Goal: Navigation & Orientation: Find specific page/section

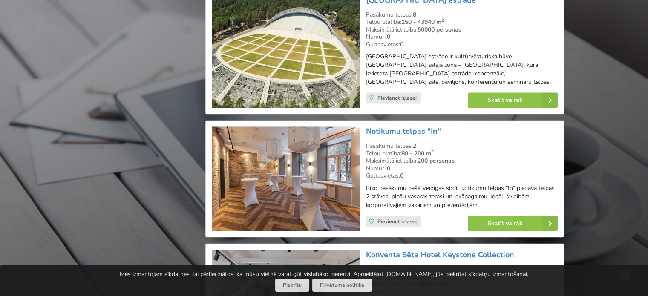
scroll to position [1491, 0]
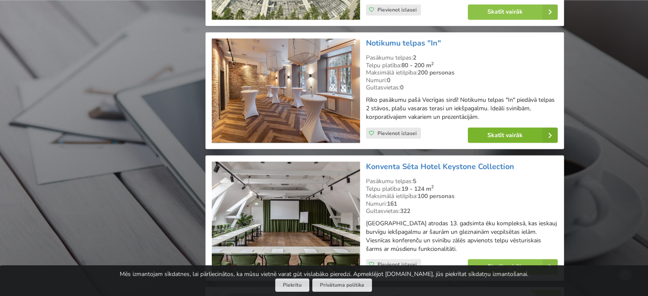
click at [527, 135] on link "Skatīt vairāk" at bounding box center [513, 134] width 90 height 15
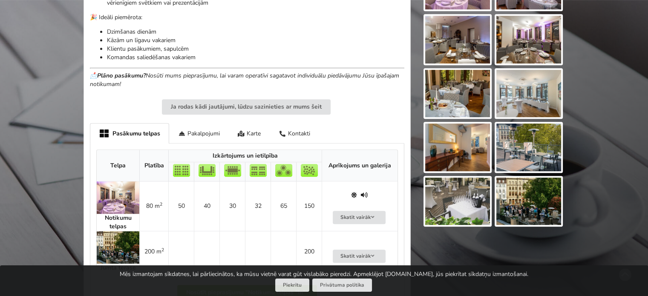
scroll to position [298, 0]
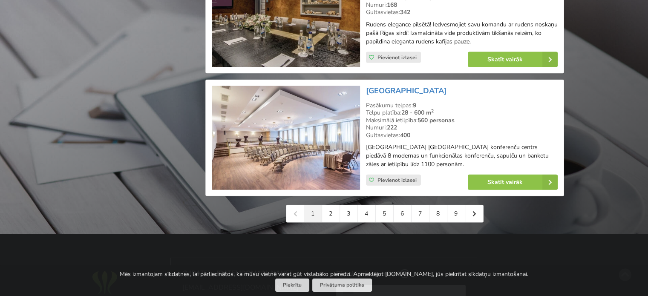
scroll to position [1960, 0]
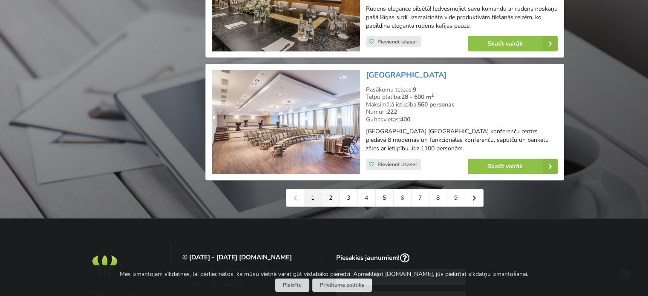
click at [329, 199] on link "2" at bounding box center [331, 198] width 18 height 17
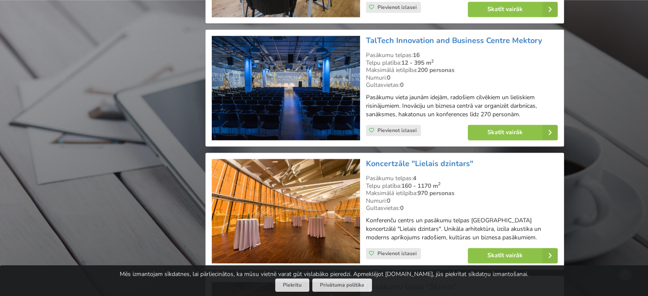
scroll to position [1065, 0]
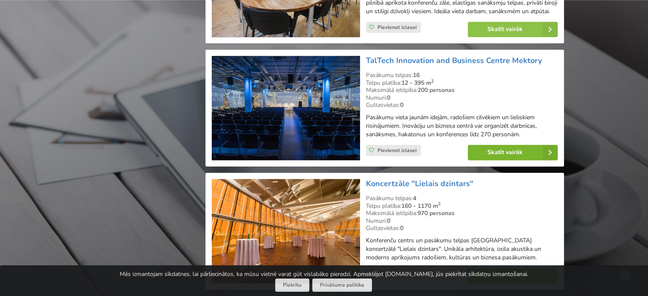
click at [516, 155] on link "Skatīt vairāk" at bounding box center [513, 152] width 90 height 15
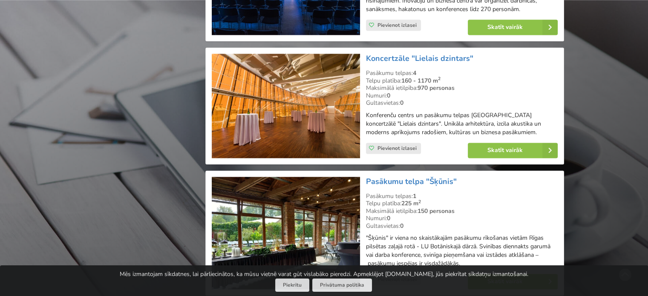
scroll to position [1278, 0]
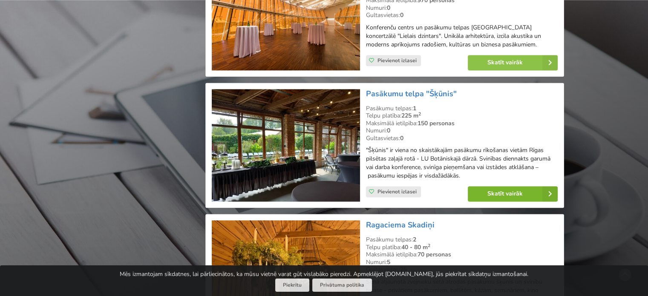
click at [515, 197] on link "Skatīt vairāk" at bounding box center [513, 193] width 90 height 15
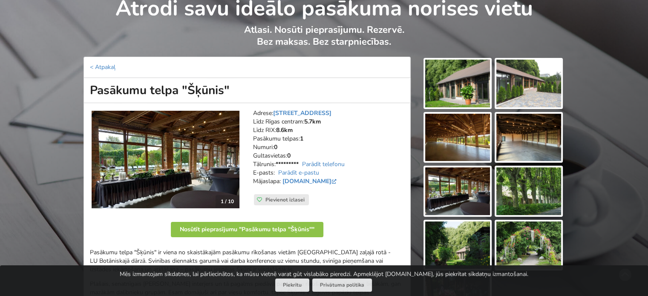
scroll to position [43, 0]
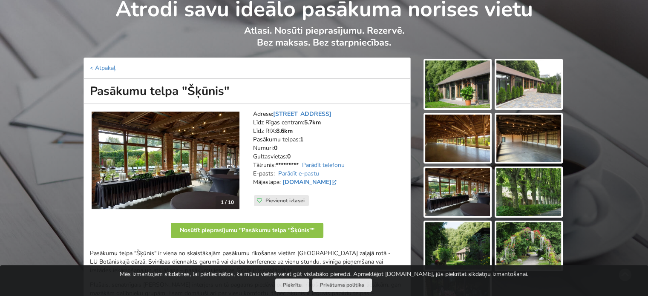
click at [462, 123] on img at bounding box center [457, 139] width 65 height 48
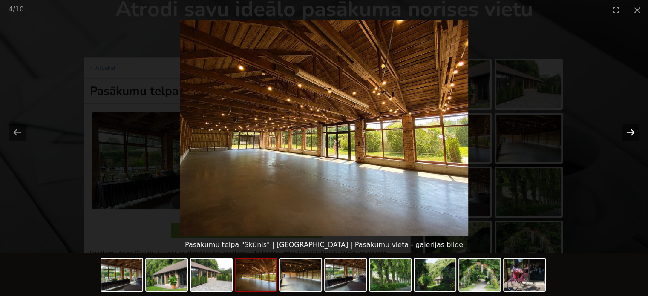
click at [636, 126] on button "Next slide" at bounding box center [631, 132] width 18 height 17
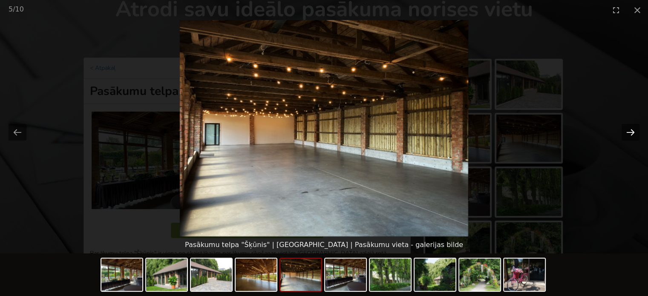
click at [636, 126] on button "Next slide" at bounding box center [631, 132] width 18 height 17
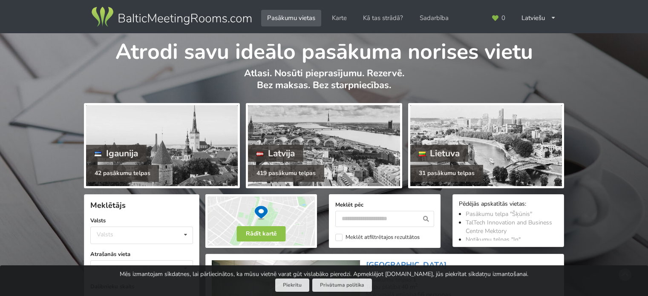
scroll to position [1278, 0]
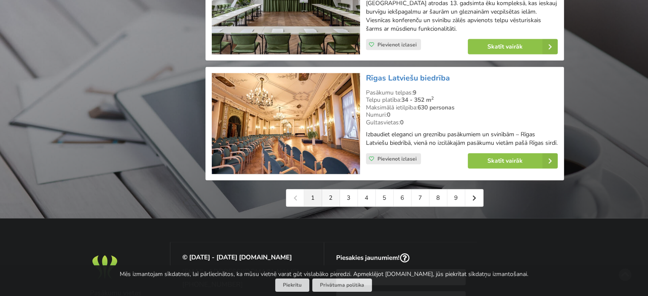
click at [334, 201] on link "2" at bounding box center [331, 198] width 18 height 17
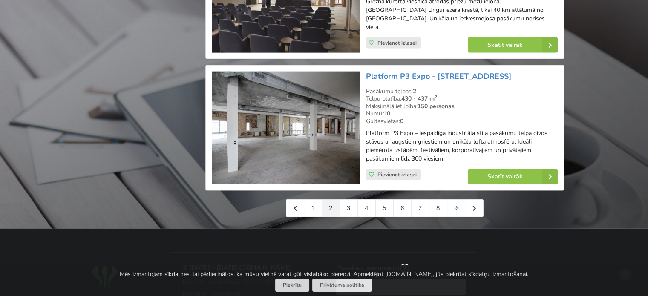
scroll to position [1960, 0]
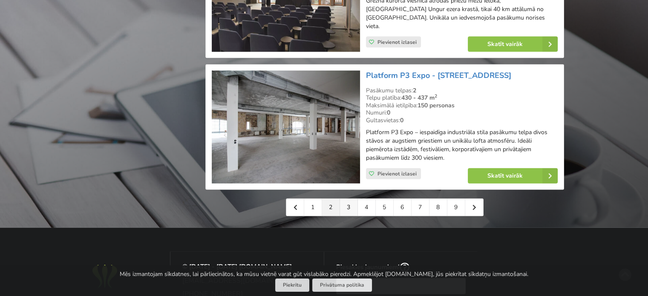
click at [346, 199] on link "3" at bounding box center [349, 207] width 18 height 17
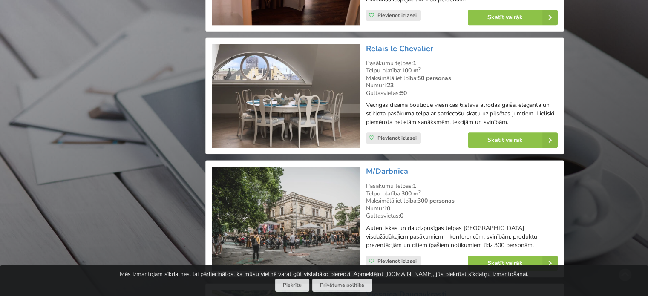
scroll to position [1023, 0]
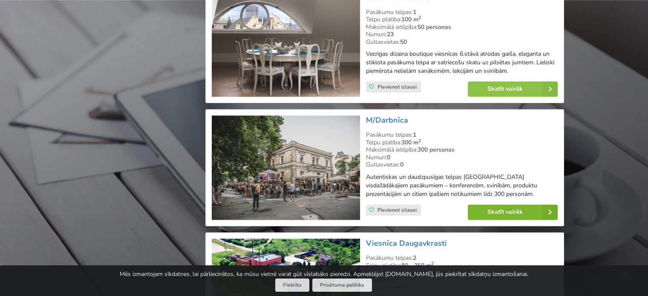
click at [527, 205] on link "Skatīt vairāk" at bounding box center [513, 212] width 90 height 15
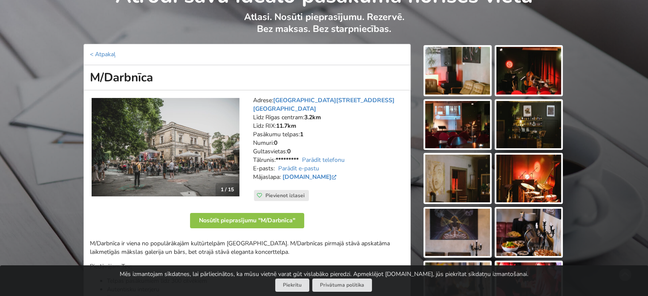
scroll to position [43, 0]
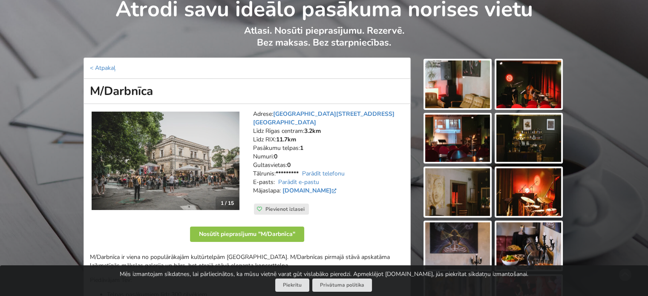
click at [469, 91] on img at bounding box center [457, 84] width 65 height 48
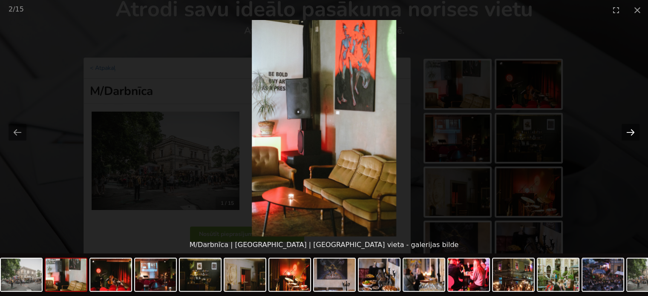
click at [632, 130] on button "Next slide" at bounding box center [631, 132] width 18 height 17
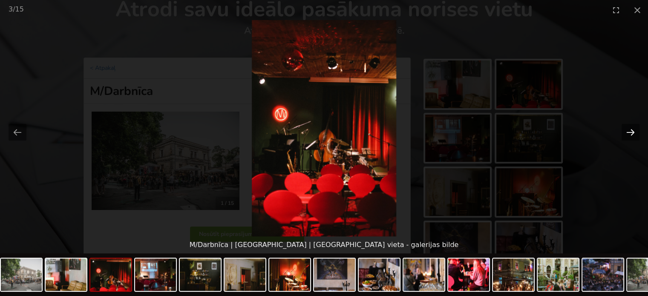
click at [632, 130] on button "Next slide" at bounding box center [631, 132] width 18 height 17
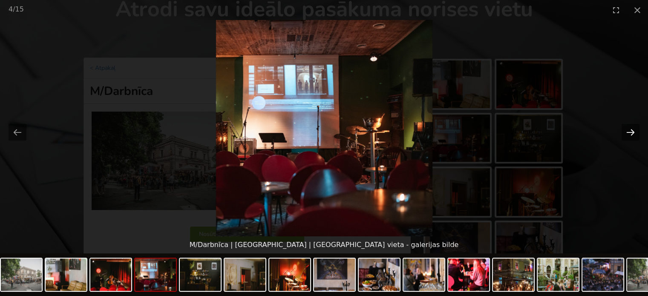
click at [632, 130] on button "Next slide" at bounding box center [631, 132] width 18 height 17
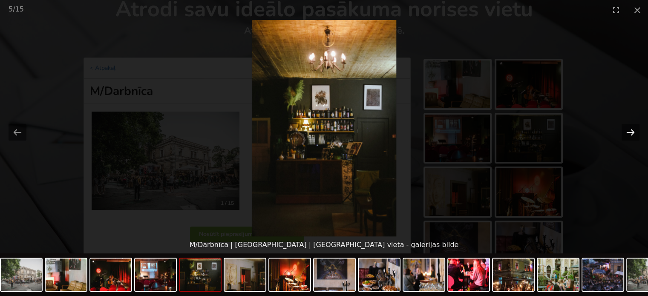
click at [632, 130] on button "Next slide" at bounding box center [631, 132] width 18 height 17
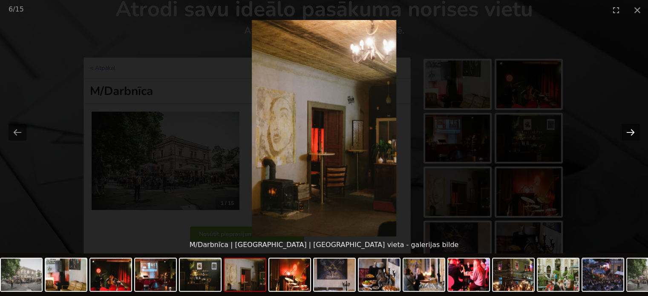
click at [632, 130] on button "Next slide" at bounding box center [631, 132] width 18 height 17
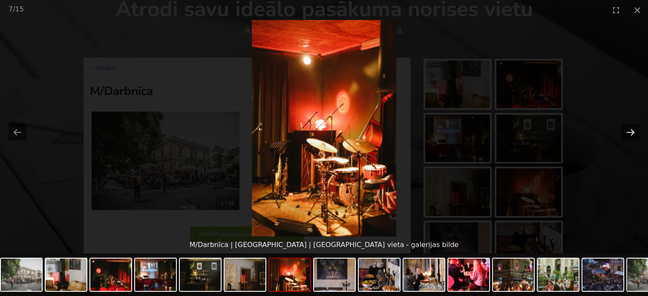
click at [632, 130] on button "Next slide" at bounding box center [631, 132] width 18 height 17
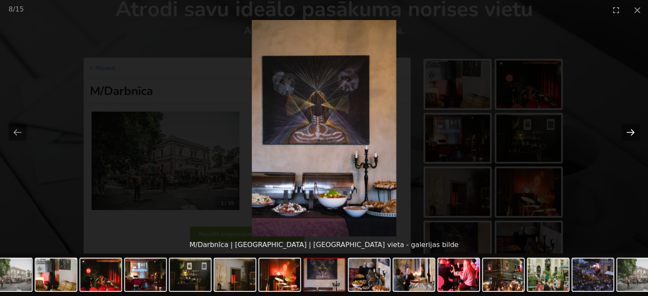
click at [632, 130] on button "Next slide" at bounding box center [631, 132] width 18 height 17
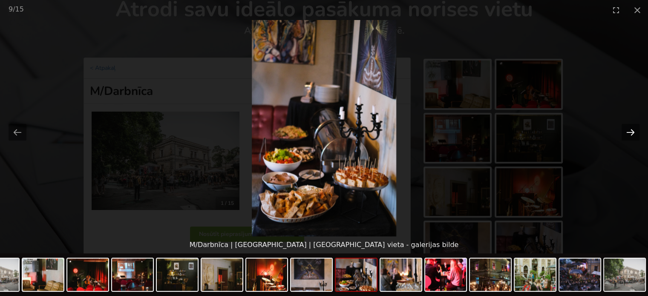
click at [632, 130] on button "Next slide" at bounding box center [631, 132] width 18 height 17
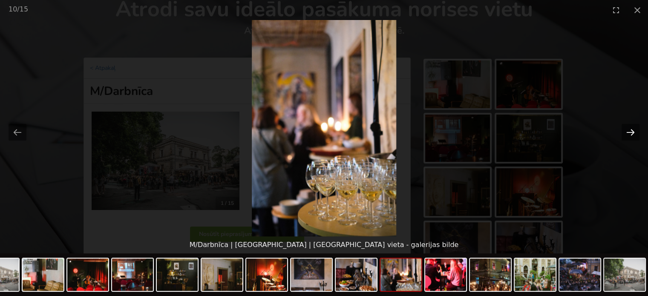
click at [632, 130] on button "Next slide" at bounding box center [631, 132] width 18 height 17
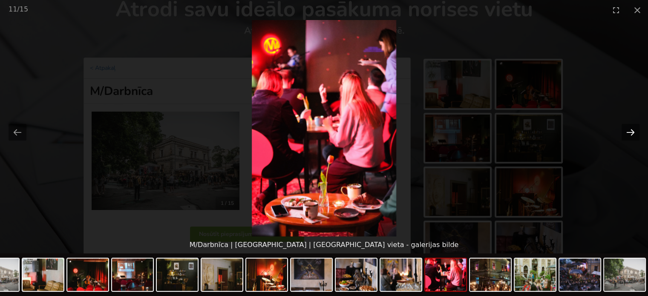
click at [632, 130] on button "Next slide" at bounding box center [631, 132] width 18 height 17
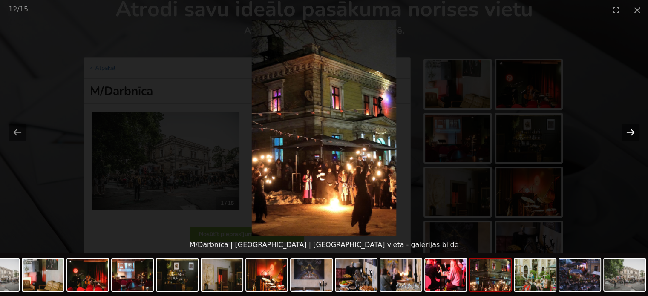
click at [632, 130] on button "Next slide" at bounding box center [631, 132] width 18 height 17
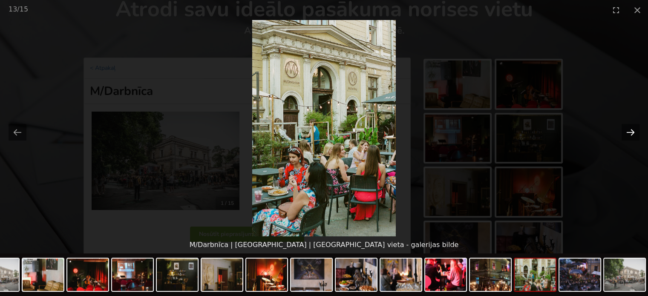
click at [632, 130] on button "Next slide" at bounding box center [631, 132] width 18 height 17
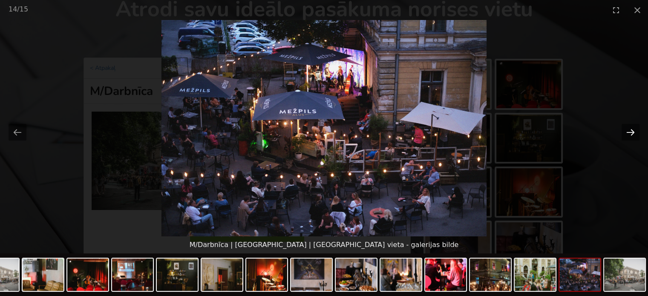
click at [632, 130] on button "Next slide" at bounding box center [631, 132] width 18 height 17
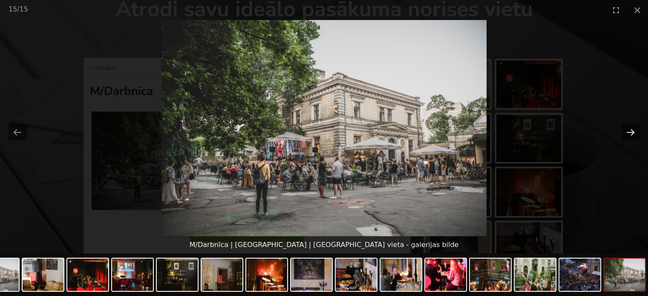
click at [632, 130] on button "Next slide" at bounding box center [631, 132] width 18 height 17
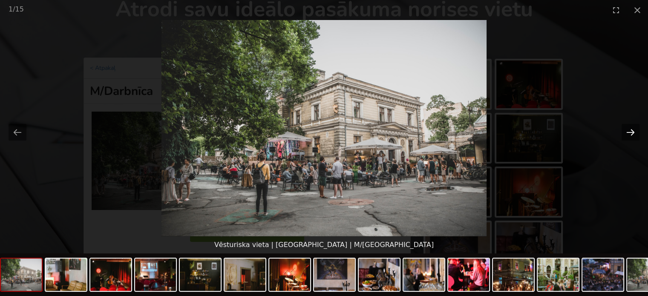
click at [632, 130] on button "Next slide" at bounding box center [631, 132] width 18 height 17
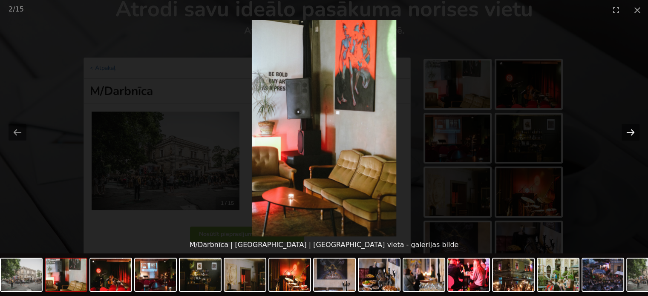
click at [632, 130] on button "Next slide" at bounding box center [631, 132] width 18 height 17
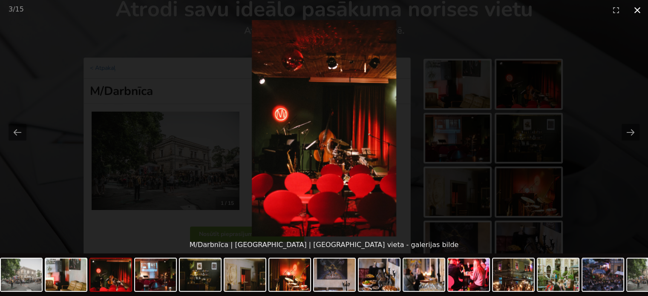
click at [636, 10] on button "Close gallery" at bounding box center [637, 10] width 21 height 20
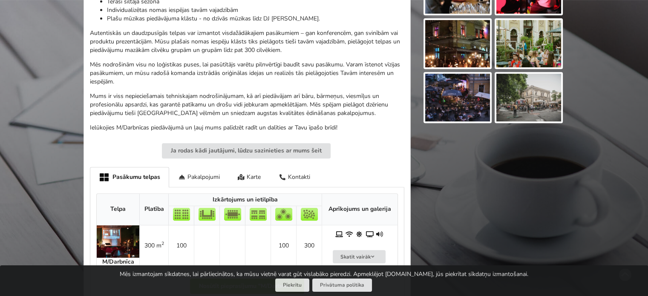
scroll to position [383, 0]
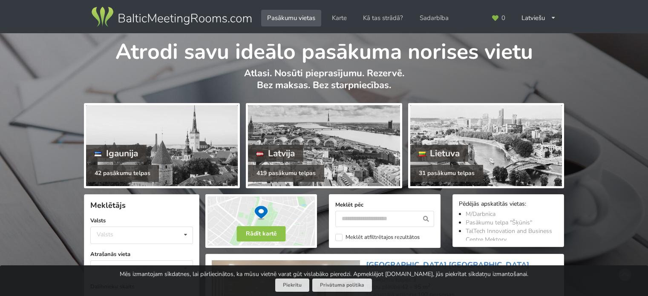
scroll to position [1150, 0]
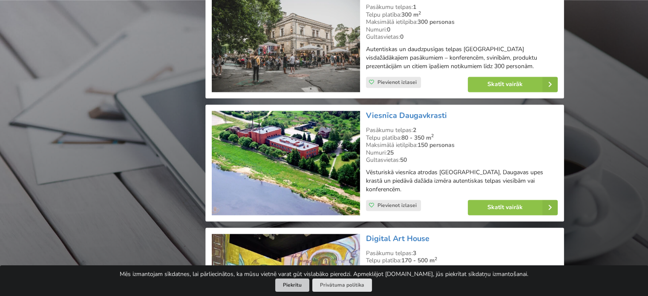
click at [300, 282] on button "Piekrītu" at bounding box center [292, 285] width 34 height 13
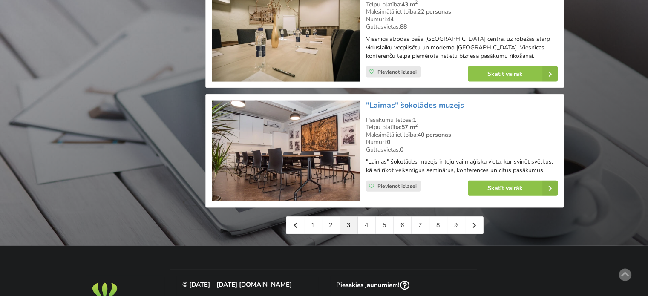
scroll to position [1960, 0]
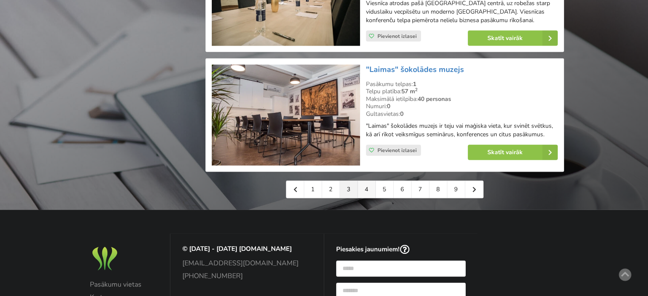
click at [362, 181] on link "4" at bounding box center [367, 189] width 18 height 17
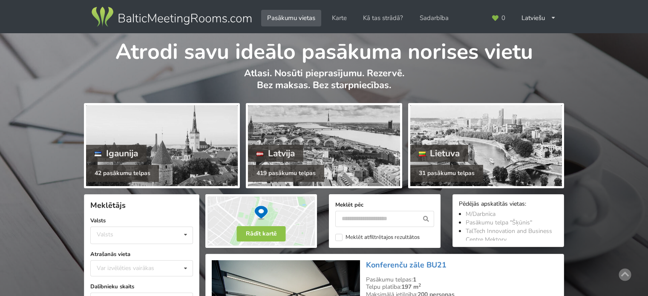
scroll to position [213, 0]
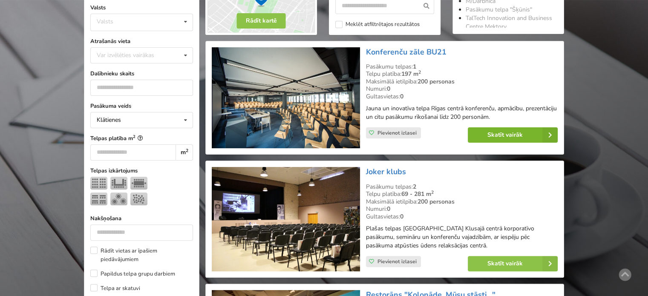
click at [486, 131] on link "Skatīt vairāk" at bounding box center [513, 134] width 90 height 15
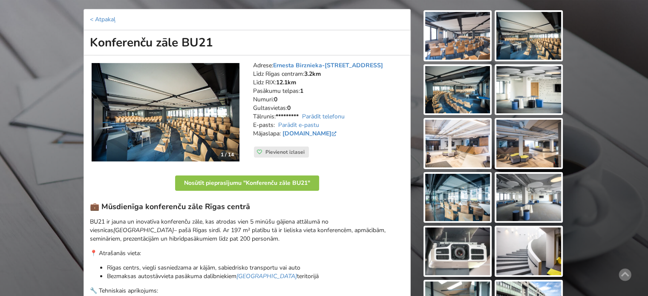
scroll to position [43, 0]
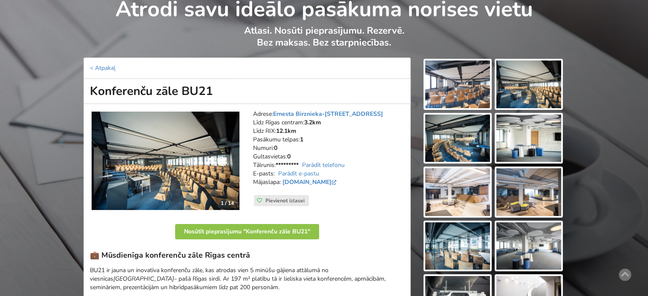
click at [467, 94] on img at bounding box center [457, 84] width 65 height 48
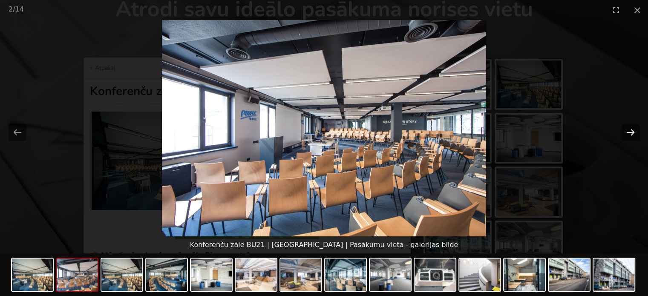
click at [628, 131] on button "Next slide" at bounding box center [631, 132] width 18 height 17
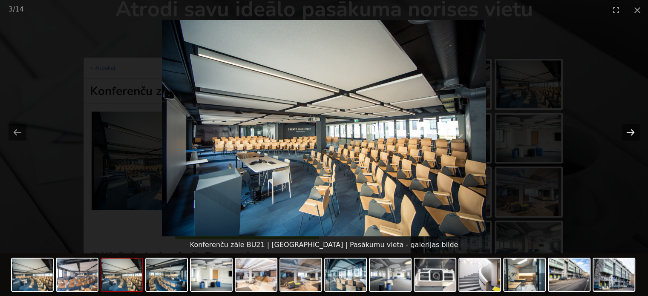
click at [628, 131] on button "Next slide" at bounding box center [631, 132] width 18 height 17
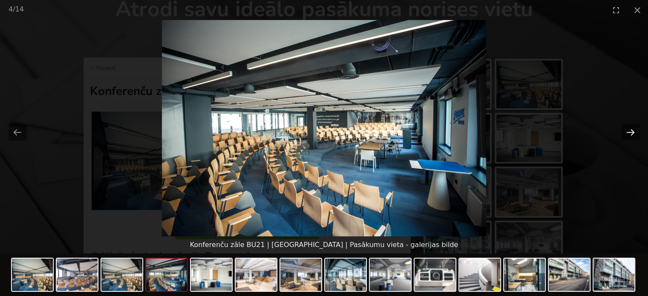
click at [628, 131] on button "Next slide" at bounding box center [631, 132] width 18 height 17
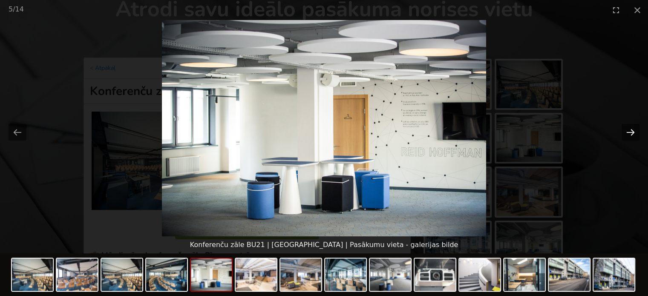
click at [628, 131] on button "Next slide" at bounding box center [631, 132] width 18 height 17
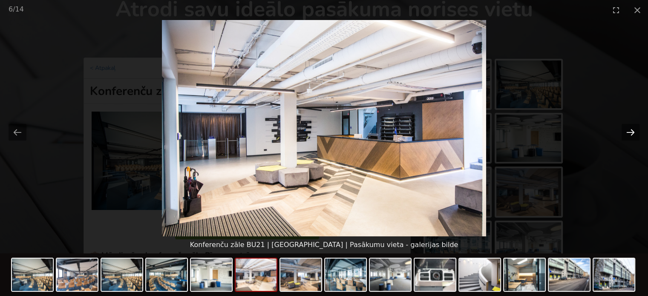
click at [628, 131] on button "Next slide" at bounding box center [631, 132] width 18 height 17
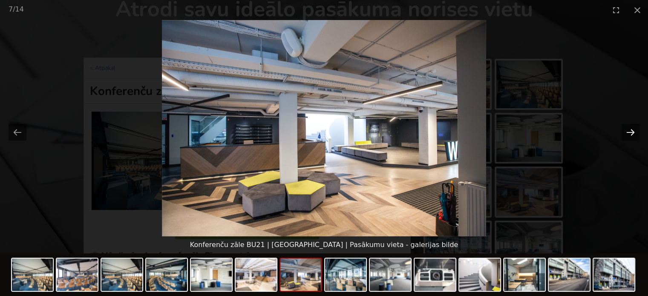
click at [628, 131] on button "Next slide" at bounding box center [631, 132] width 18 height 17
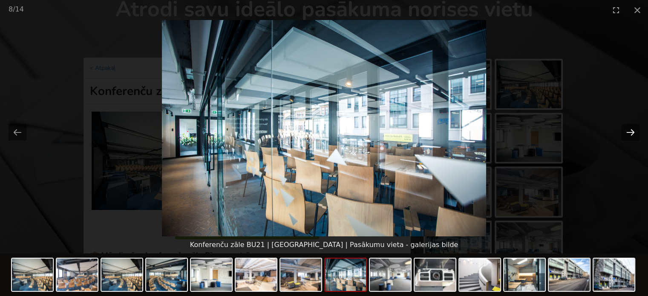
click at [628, 131] on button "Next slide" at bounding box center [631, 132] width 18 height 17
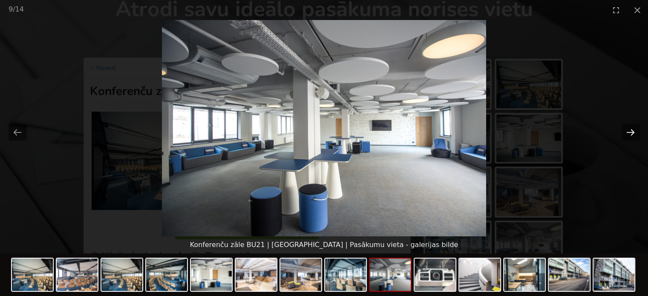
click at [628, 131] on button "Next slide" at bounding box center [631, 132] width 18 height 17
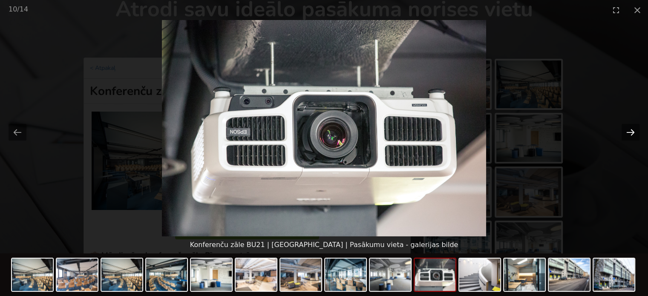
click at [628, 131] on button "Next slide" at bounding box center [631, 132] width 18 height 17
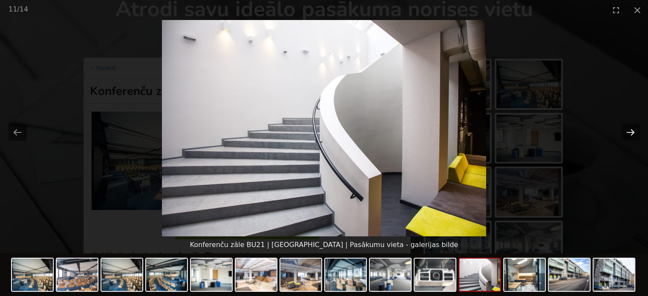
click at [628, 131] on button "Next slide" at bounding box center [631, 132] width 18 height 17
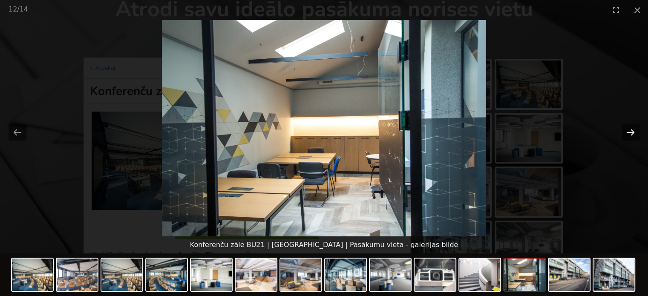
click at [628, 131] on button "Next slide" at bounding box center [631, 132] width 18 height 17
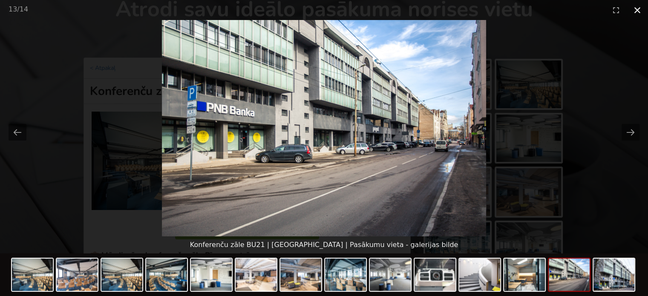
drag, startPoint x: 637, startPoint y: 9, endPoint x: 595, endPoint y: 29, distance: 45.9
click at [637, 10] on button "Close gallery" at bounding box center [637, 10] width 21 height 20
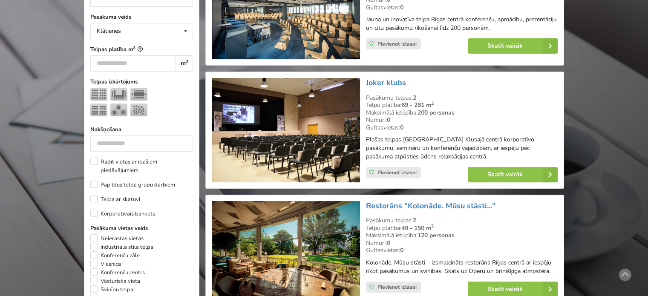
scroll to position [341, 0]
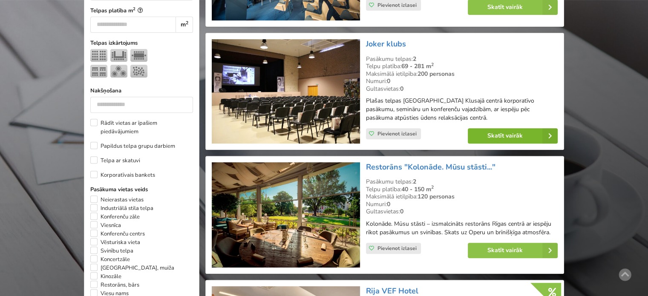
click at [501, 137] on link "Skatīt vairāk" at bounding box center [513, 135] width 90 height 15
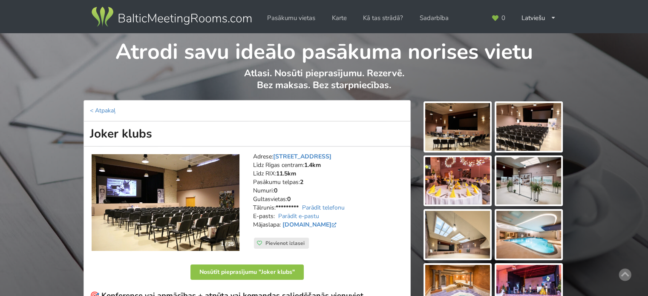
click at [460, 120] on img at bounding box center [457, 127] width 65 height 48
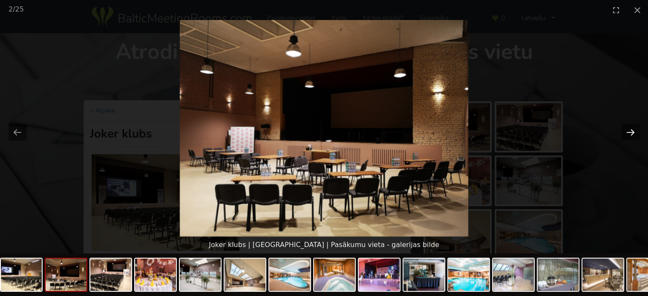
click at [632, 133] on button "Next slide" at bounding box center [631, 132] width 18 height 17
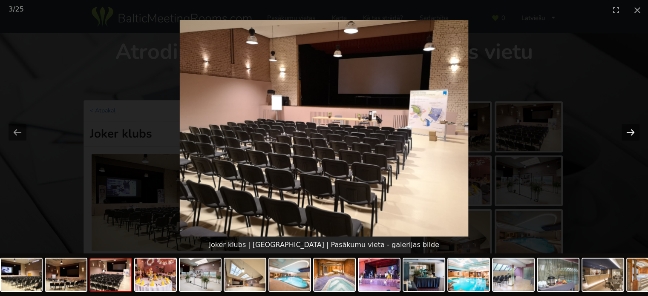
click at [632, 133] on button "Next slide" at bounding box center [631, 132] width 18 height 17
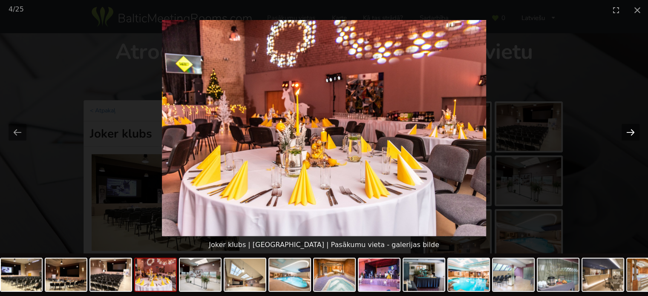
click at [632, 133] on button "Next slide" at bounding box center [631, 132] width 18 height 17
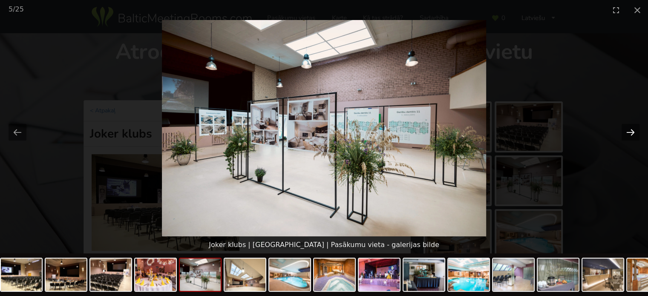
click at [632, 133] on button "Next slide" at bounding box center [631, 132] width 18 height 17
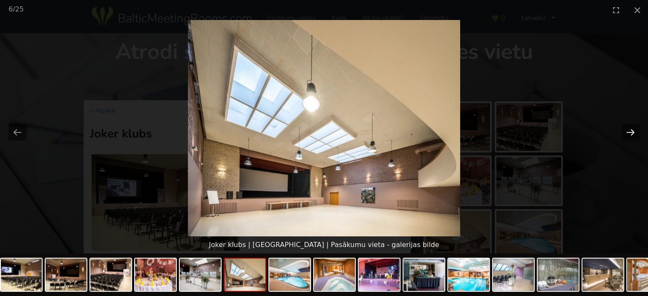
click at [632, 133] on button "Next slide" at bounding box center [631, 132] width 18 height 17
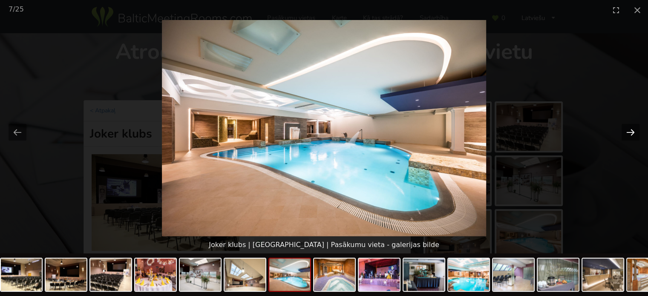
click at [632, 133] on button "Next slide" at bounding box center [631, 132] width 18 height 17
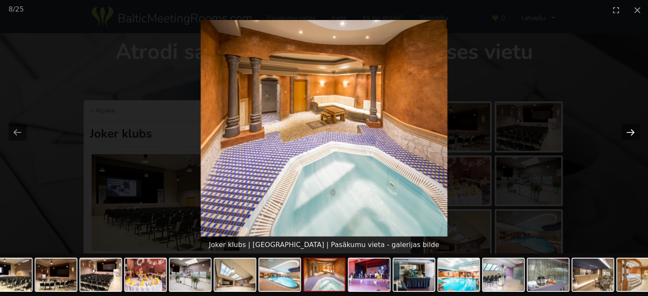
click at [632, 133] on button "Next slide" at bounding box center [631, 132] width 18 height 17
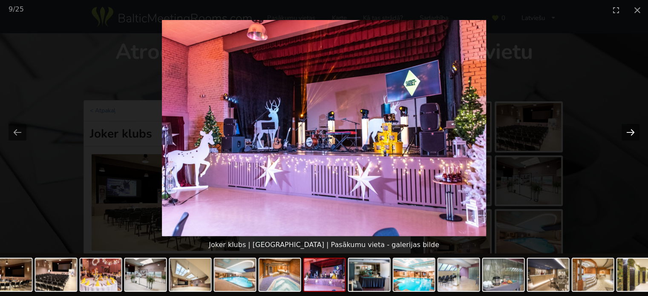
click at [632, 133] on button "Next slide" at bounding box center [631, 132] width 18 height 17
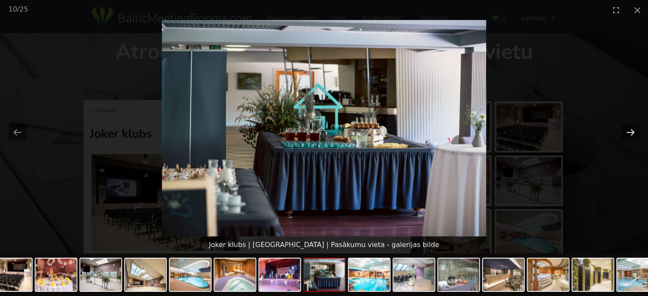
click at [632, 133] on button "Next slide" at bounding box center [631, 132] width 18 height 17
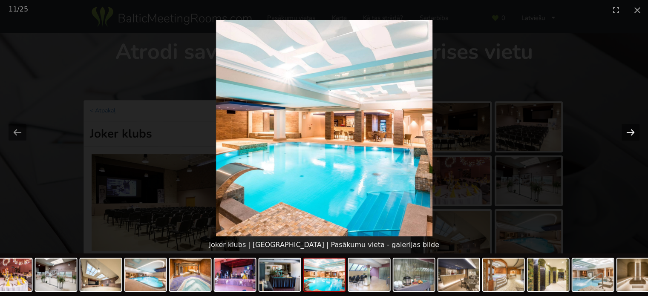
click at [632, 133] on button "Next slide" at bounding box center [631, 132] width 18 height 17
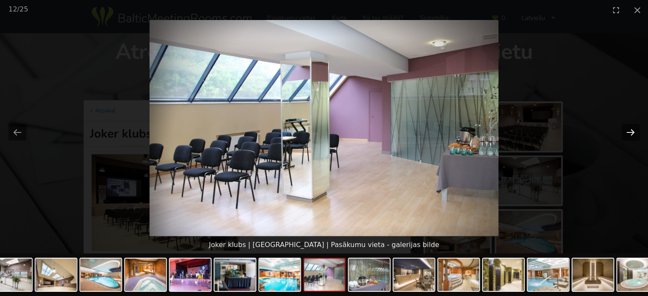
click at [632, 133] on button "Next slide" at bounding box center [631, 132] width 18 height 17
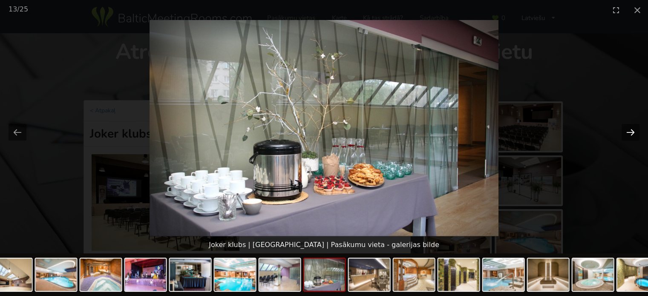
click at [632, 133] on button "Next slide" at bounding box center [631, 132] width 18 height 17
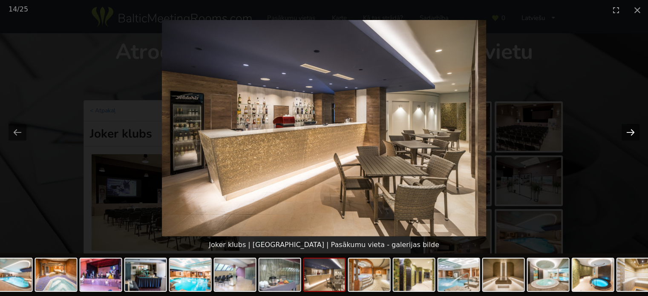
click at [632, 133] on button "Next slide" at bounding box center [631, 132] width 18 height 17
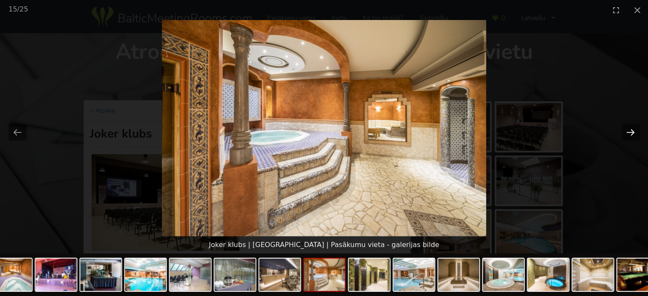
click at [632, 133] on button "Next slide" at bounding box center [631, 132] width 18 height 17
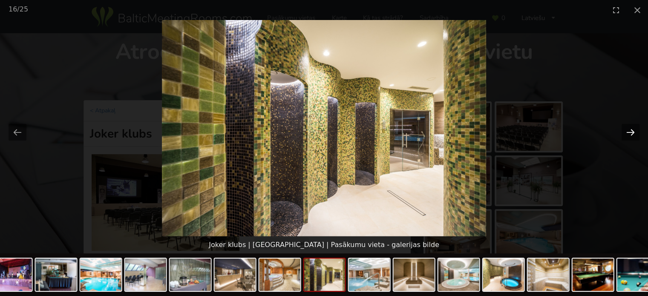
click at [632, 133] on button "Next slide" at bounding box center [631, 132] width 18 height 17
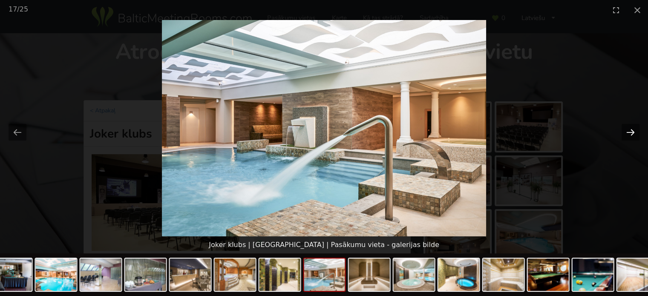
click at [632, 133] on button "Next slide" at bounding box center [631, 132] width 18 height 17
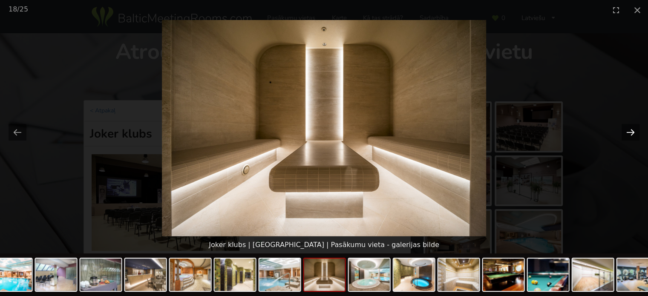
click at [632, 133] on button "Next slide" at bounding box center [631, 132] width 18 height 17
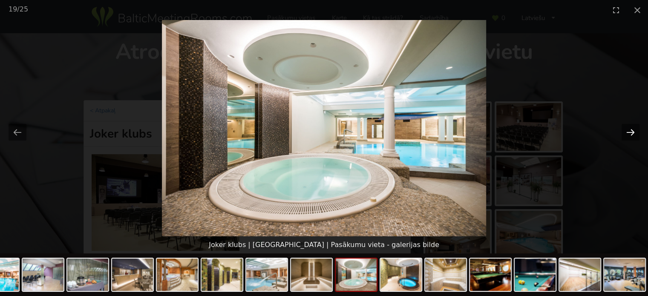
click at [632, 133] on button "Next slide" at bounding box center [631, 132] width 18 height 17
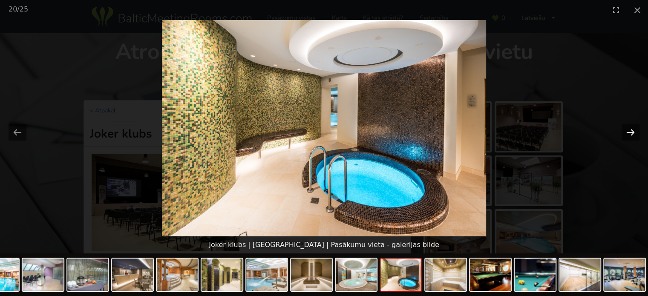
click at [632, 133] on button "Next slide" at bounding box center [631, 132] width 18 height 17
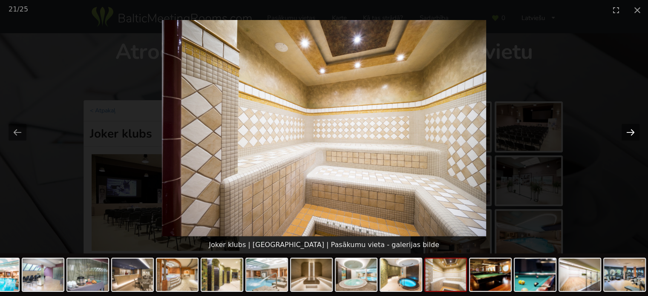
click at [632, 133] on button "Next slide" at bounding box center [631, 132] width 18 height 17
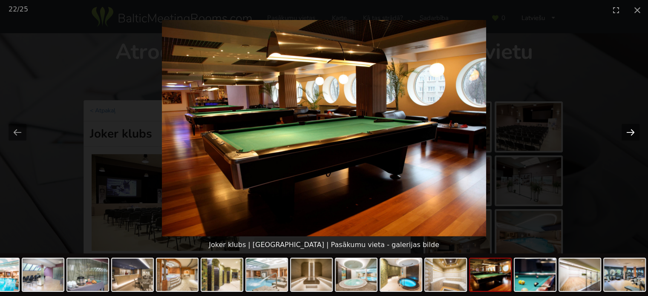
click at [632, 133] on button "Next slide" at bounding box center [631, 132] width 18 height 17
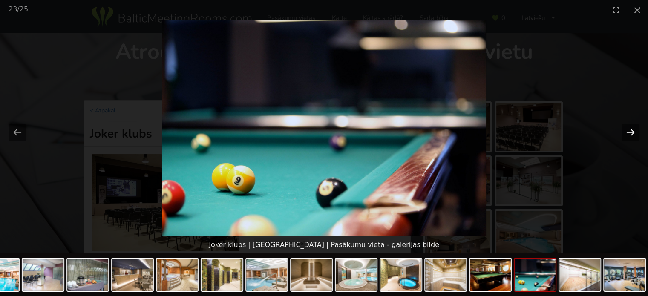
click at [632, 133] on button "Next slide" at bounding box center [631, 132] width 18 height 17
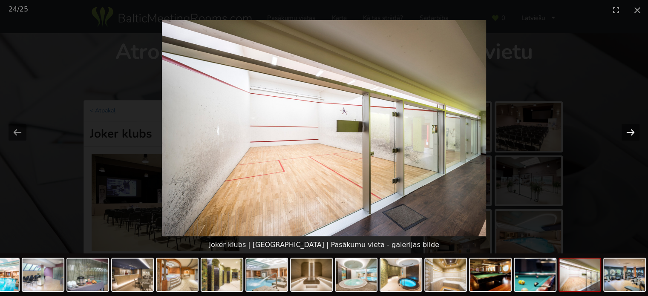
click at [632, 133] on button "Next slide" at bounding box center [631, 132] width 18 height 17
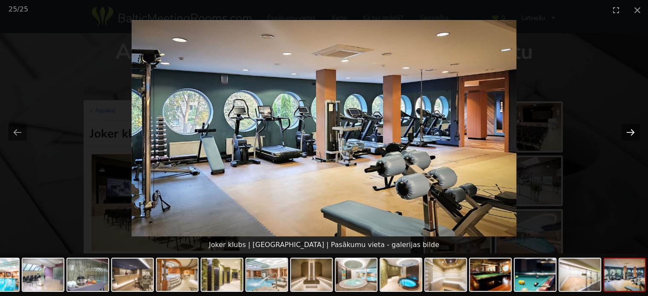
click at [632, 133] on button "Next slide" at bounding box center [631, 132] width 18 height 17
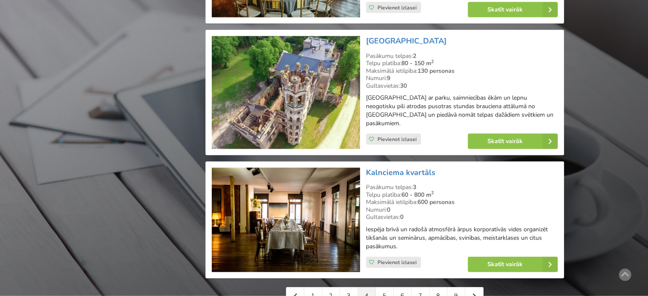
scroll to position [1917, 0]
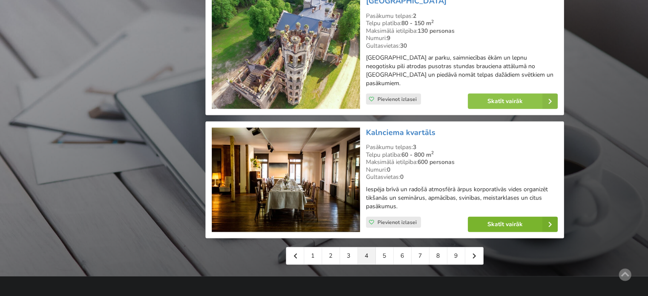
click at [479, 217] on link "Skatīt vairāk" at bounding box center [513, 224] width 90 height 15
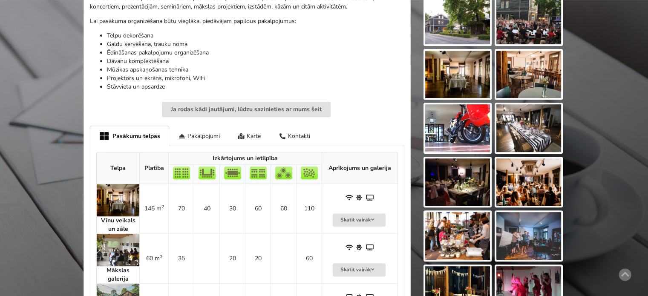
scroll to position [426, 0]
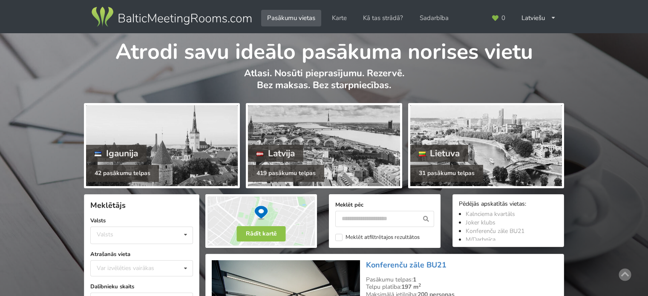
scroll to position [1917, 0]
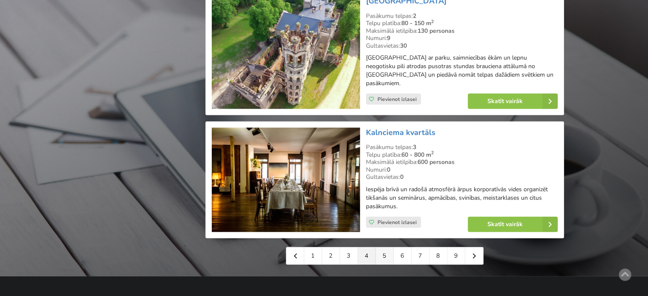
click at [389, 248] on link "5" at bounding box center [385, 256] width 18 height 17
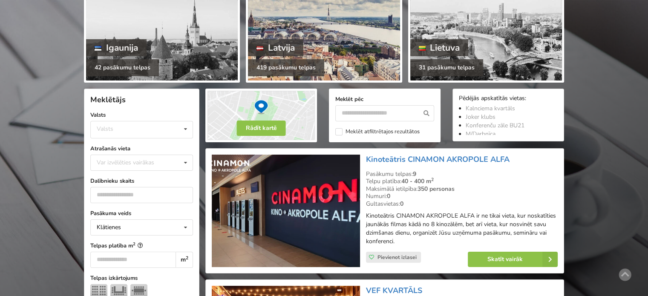
scroll to position [213, 0]
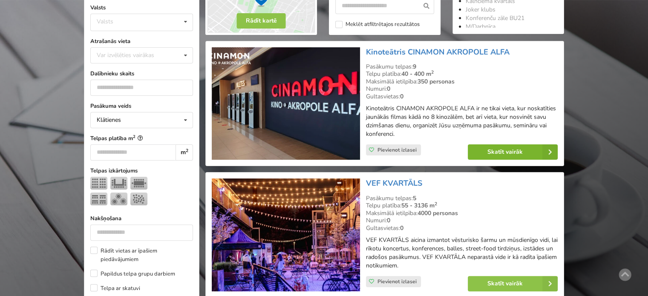
click at [490, 152] on link "Skatīt vairāk" at bounding box center [513, 151] width 90 height 15
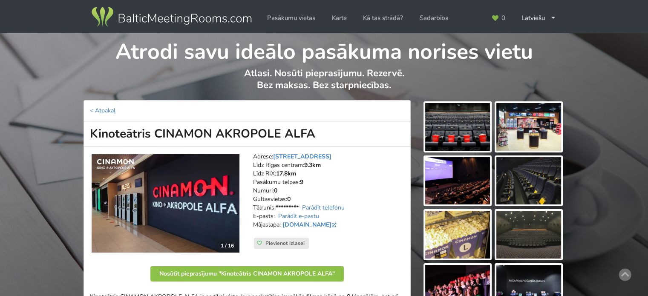
click at [477, 127] on img at bounding box center [457, 127] width 65 height 48
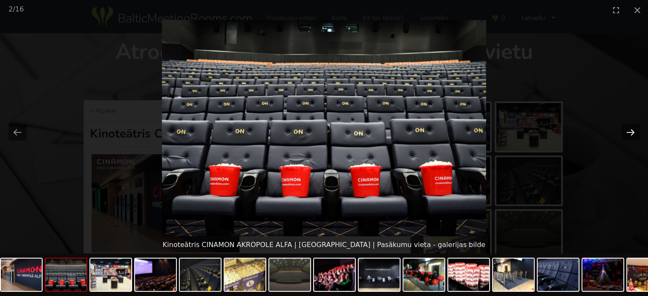
click at [629, 132] on button "Next slide" at bounding box center [631, 132] width 18 height 17
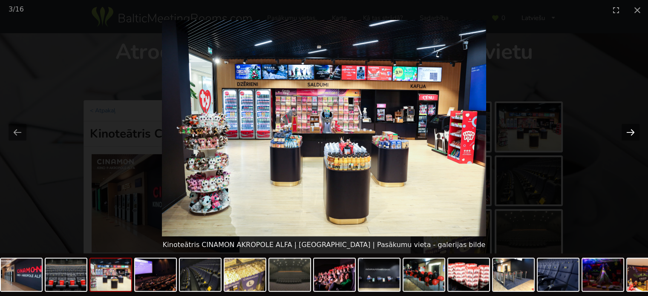
click at [629, 132] on button "Next slide" at bounding box center [631, 132] width 18 height 17
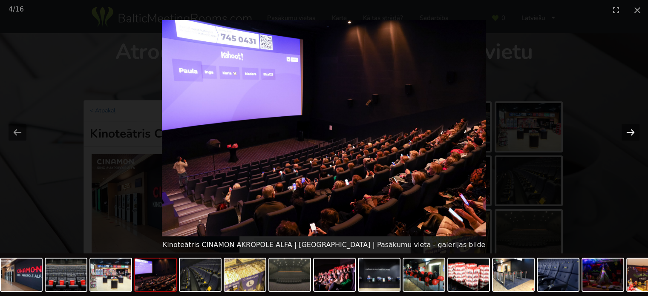
click at [629, 132] on button "Next slide" at bounding box center [631, 132] width 18 height 17
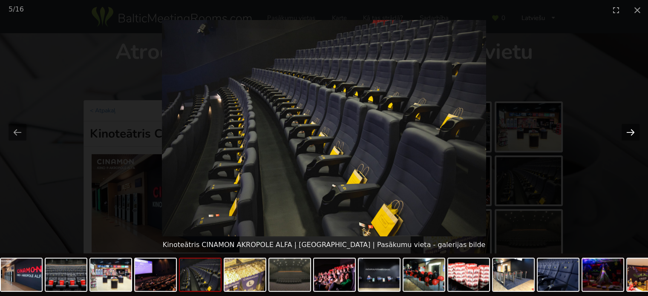
click at [629, 132] on button "Next slide" at bounding box center [631, 132] width 18 height 17
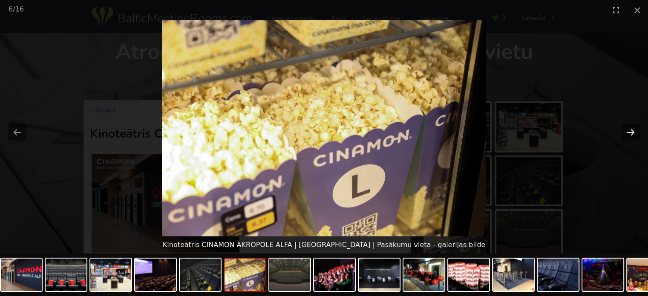
click at [629, 132] on button "Next slide" at bounding box center [631, 132] width 18 height 17
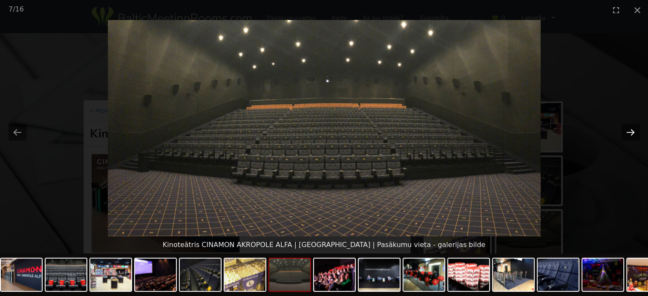
click at [629, 132] on button "Next slide" at bounding box center [631, 132] width 18 height 17
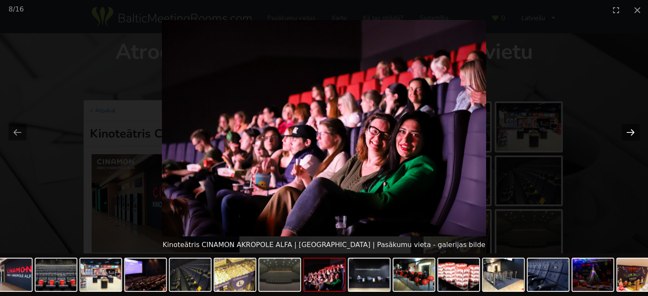
click at [629, 132] on button "Next slide" at bounding box center [631, 132] width 18 height 17
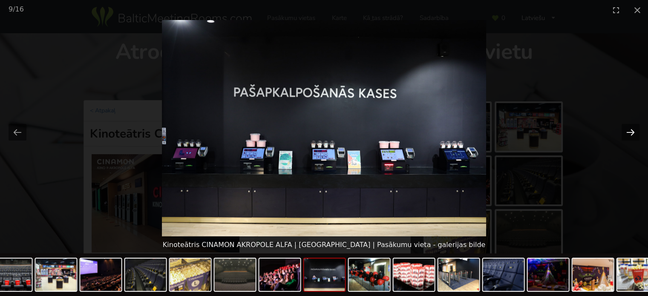
click at [629, 132] on button "Next slide" at bounding box center [631, 132] width 18 height 17
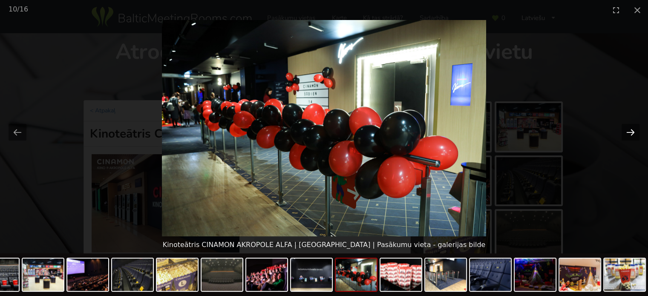
click at [629, 132] on button "Next slide" at bounding box center [631, 132] width 18 height 17
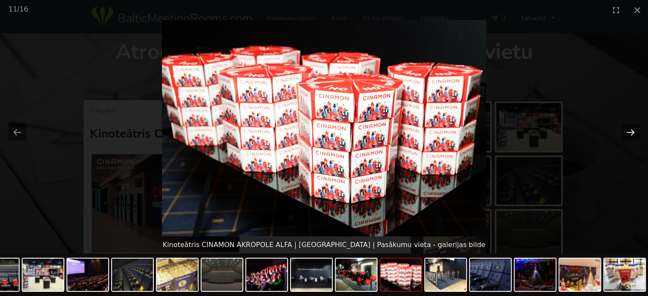
click at [629, 132] on button "Next slide" at bounding box center [631, 132] width 18 height 17
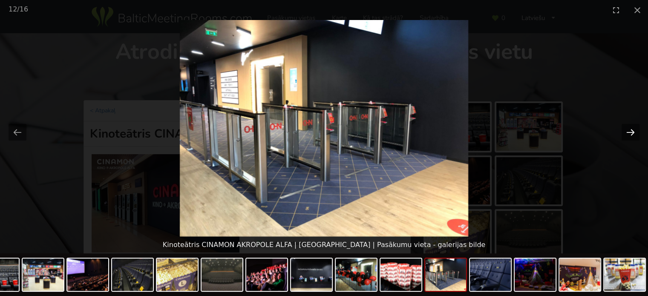
click at [629, 132] on button "Next slide" at bounding box center [631, 132] width 18 height 17
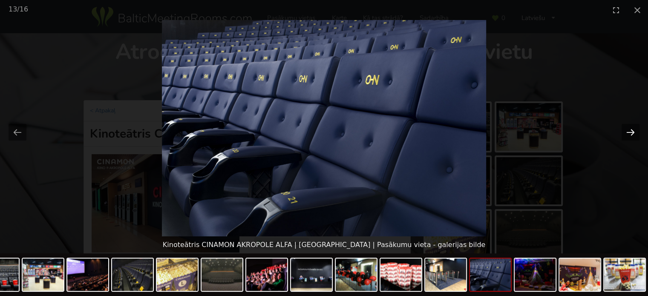
click at [629, 132] on button "Next slide" at bounding box center [631, 132] width 18 height 17
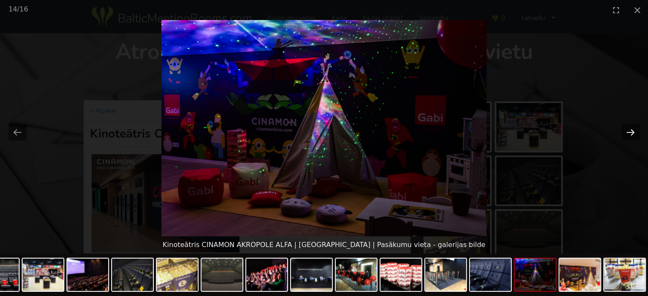
click at [629, 132] on button "Next slide" at bounding box center [631, 132] width 18 height 17
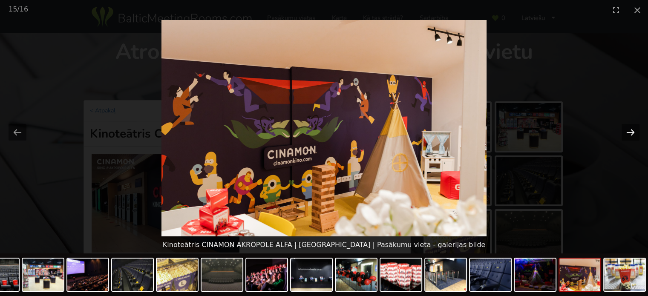
click at [629, 132] on button "Next slide" at bounding box center [631, 132] width 18 height 17
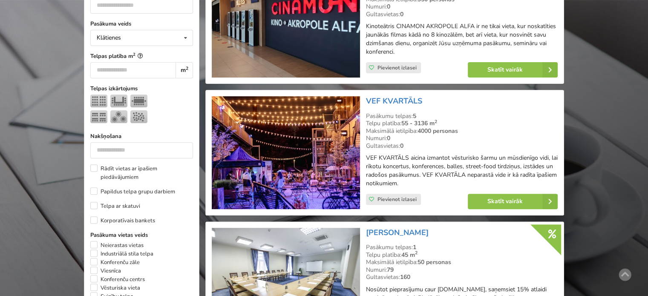
scroll to position [298, 0]
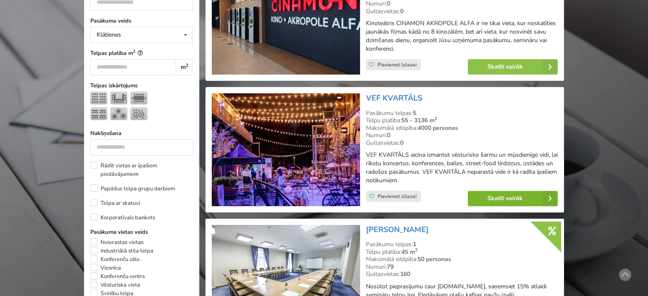
click at [504, 200] on link "Skatīt vairāk" at bounding box center [513, 198] width 90 height 15
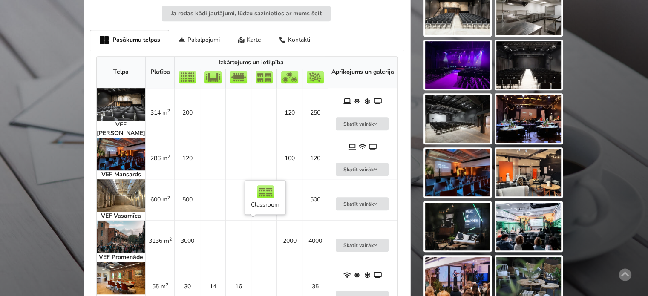
scroll to position [426, 0]
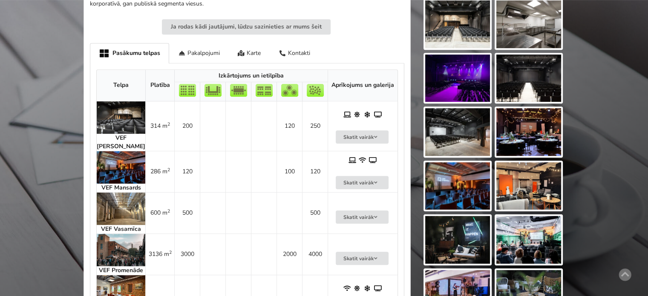
click at [458, 139] on img at bounding box center [457, 132] width 65 height 48
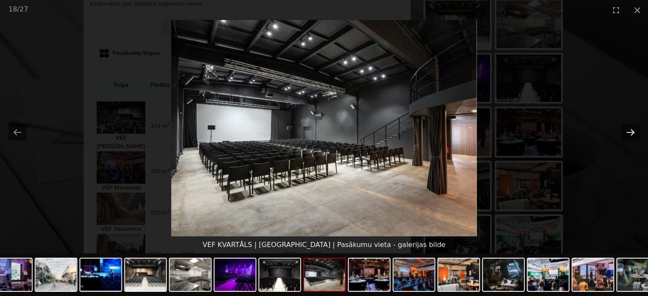
click at [634, 131] on button "Next slide" at bounding box center [631, 132] width 18 height 17
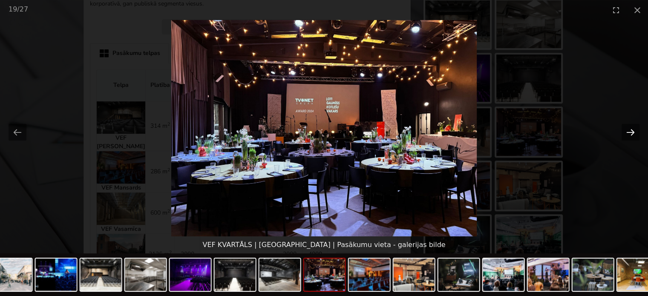
click at [634, 131] on button "Next slide" at bounding box center [631, 132] width 18 height 17
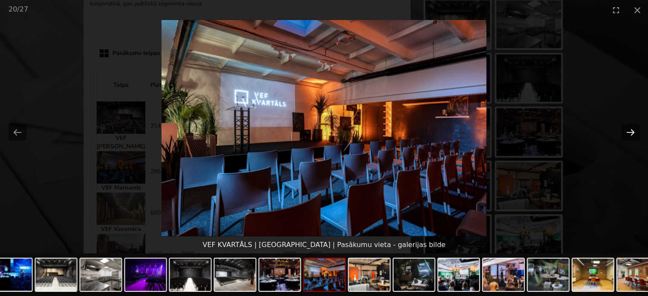
click at [634, 131] on button "Next slide" at bounding box center [631, 132] width 18 height 17
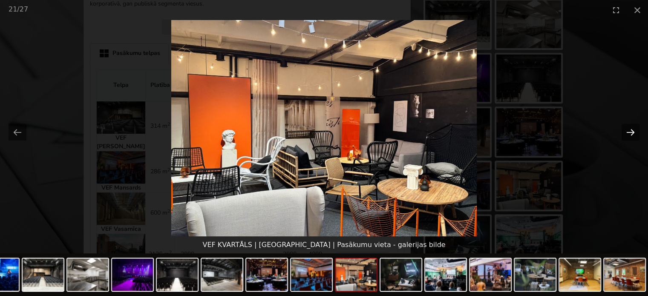
click at [634, 131] on button "Next slide" at bounding box center [631, 132] width 18 height 17
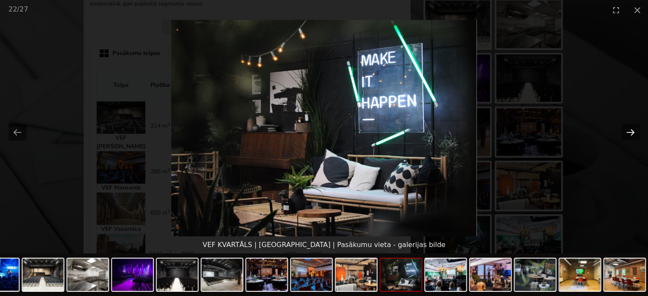
click at [634, 131] on button "Next slide" at bounding box center [631, 132] width 18 height 17
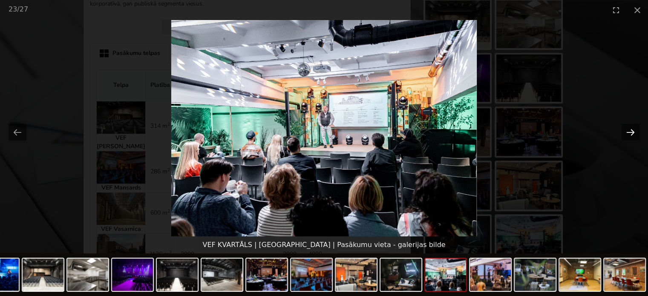
click at [634, 131] on button "Next slide" at bounding box center [631, 132] width 18 height 17
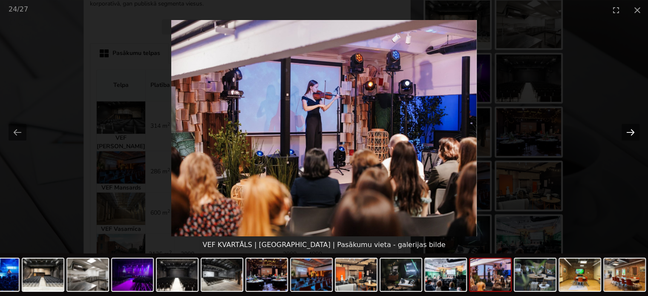
click at [634, 131] on button "Next slide" at bounding box center [631, 132] width 18 height 17
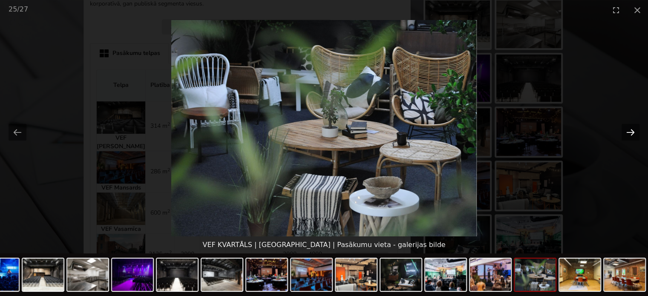
click at [634, 131] on button "Next slide" at bounding box center [631, 132] width 18 height 17
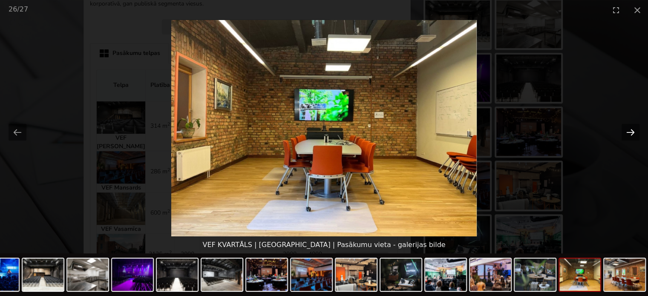
click at [634, 131] on button "Next slide" at bounding box center [631, 132] width 18 height 17
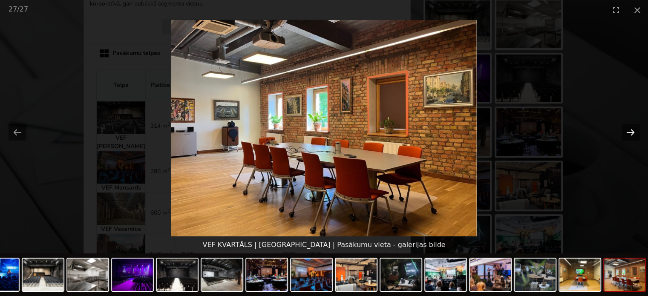
click at [634, 131] on button "Next slide" at bounding box center [631, 132] width 18 height 17
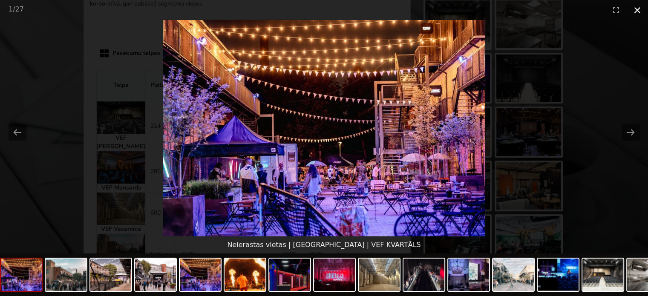
click at [636, 10] on button "Close gallery" at bounding box center [637, 10] width 21 height 20
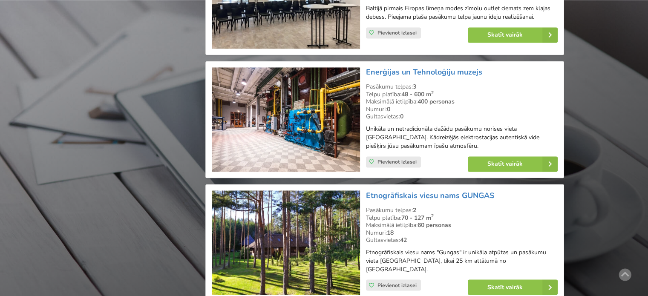
scroll to position [1449, 0]
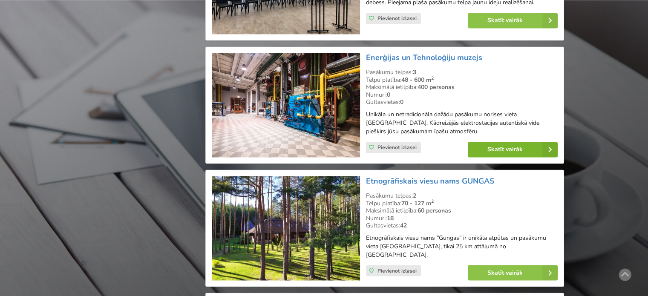
click at [513, 143] on link "Skatīt vairāk" at bounding box center [513, 149] width 90 height 15
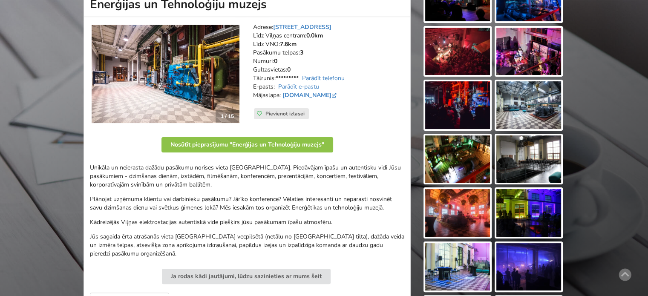
scroll to position [128, 0]
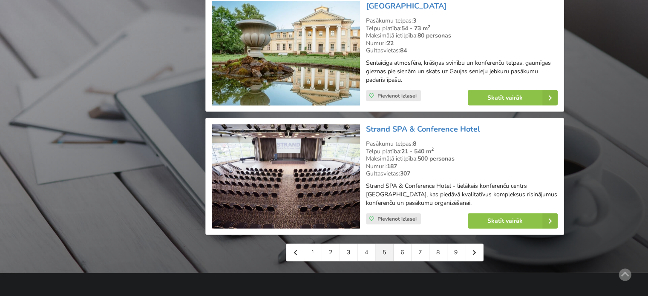
scroll to position [1875, 0]
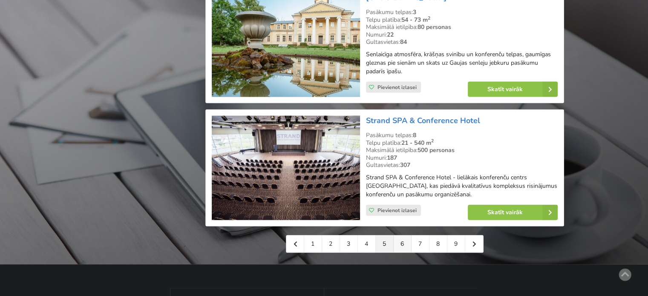
click at [404, 238] on link "6" at bounding box center [403, 244] width 18 height 17
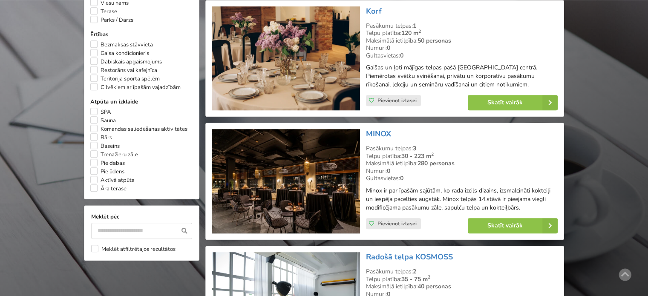
scroll to position [639, 0]
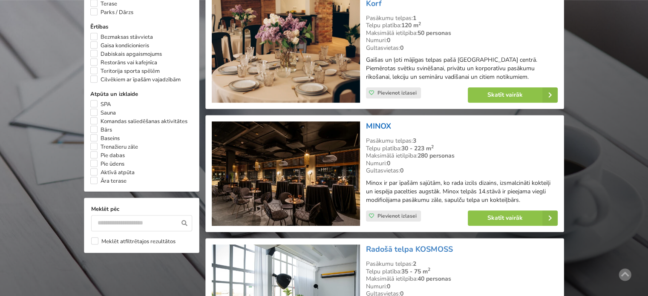
click at [386, 121] on link "MINOX" at bounding box center [378, 126] width 25 height 10
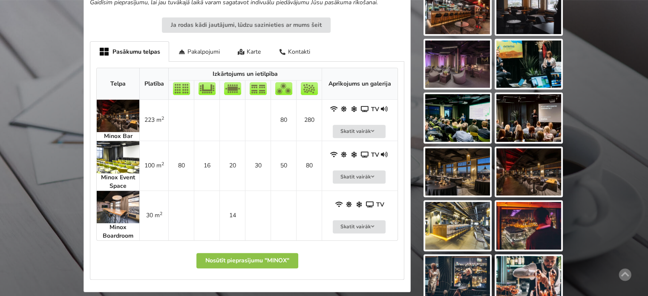
scroll to position [341, 0]
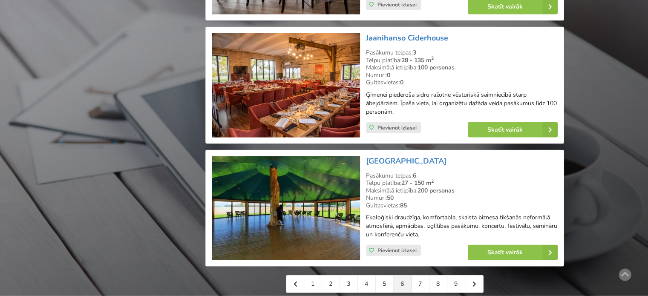
scroll to position [1917, 0]
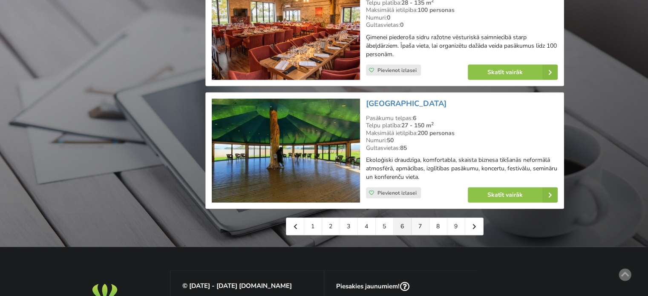
click at [421, 218] on link "7" at bounding box center [421, 226] width 18 height 17
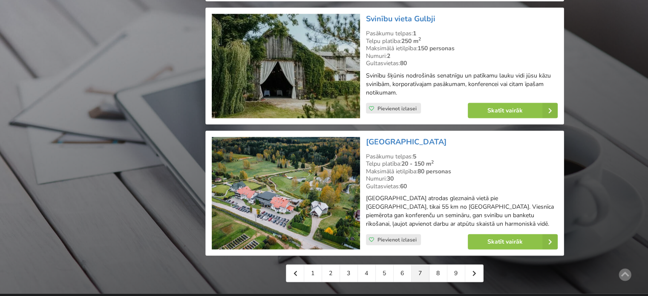
scroll to position [1917, 0]
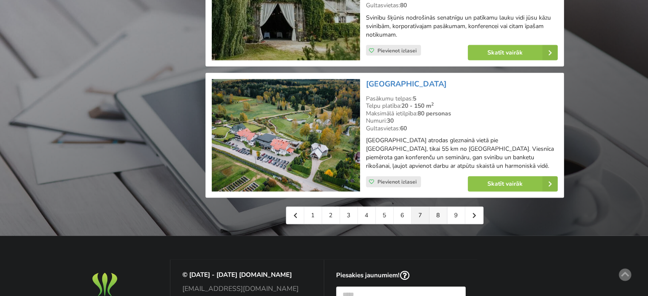
click at [438, 207] on link "8" at bounding box center [438, 215] width 18 height 17
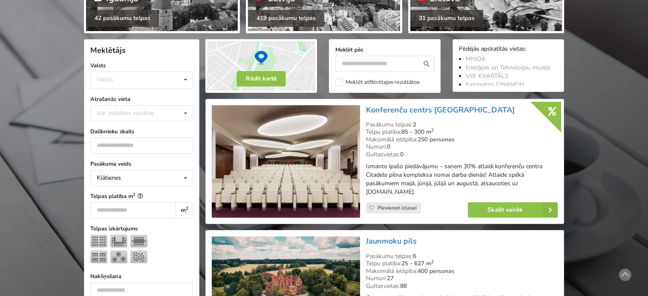
scroll to position [170, 0]
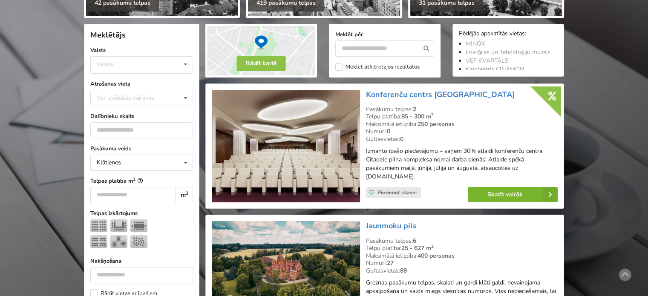
click at [499, 192] on link "Skatīt vairāk" at bounding box center [513, 194] width 90 height 15
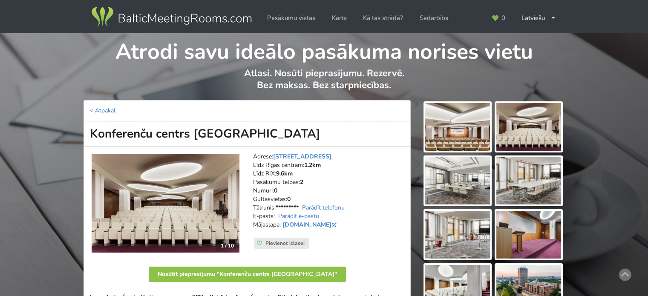
click at [452, 133] on img at bounding box center [457, 127] width 65 height 48
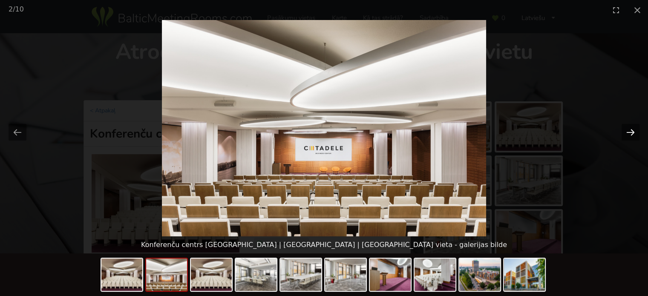
click at [633, 130] on button "Next slide" at bounding box center [631, 132] width 18 height 17
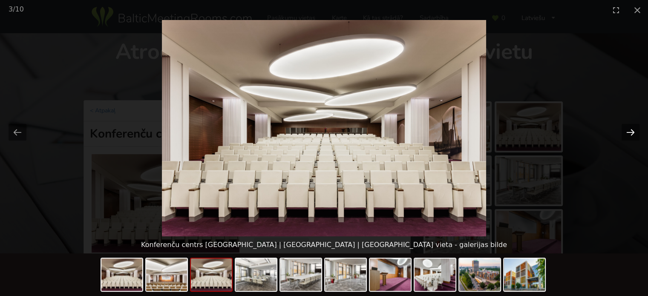
click at [633, 130] on button "Next slide" at bounding box center [631, 132] width 18 height 17
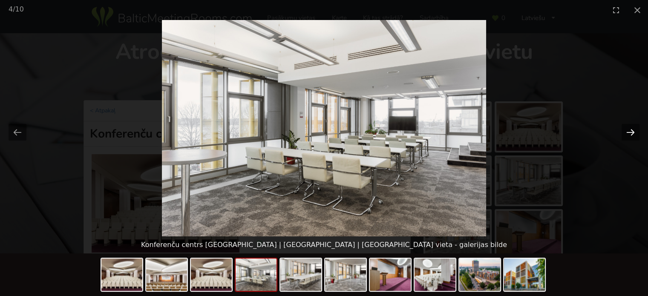
click at [633, 130] on button "Next slide" at bounding box center [631, 132] width 18 height 17
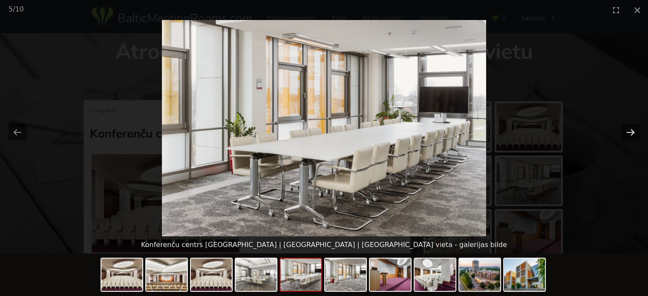
click at [633, 130] on button "Next slide" at bounding box center [631, 132] width 18 height 17
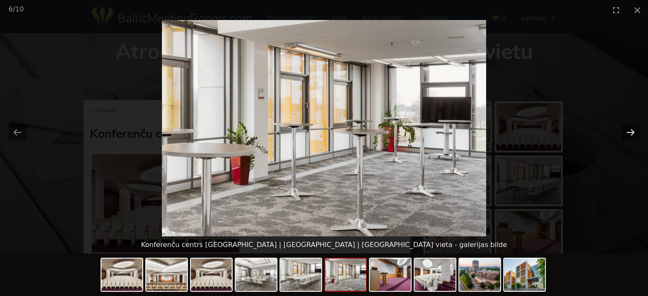
click at [633, 130] on button "Next slide" at bounding box center [631, 132] width 18 height 17
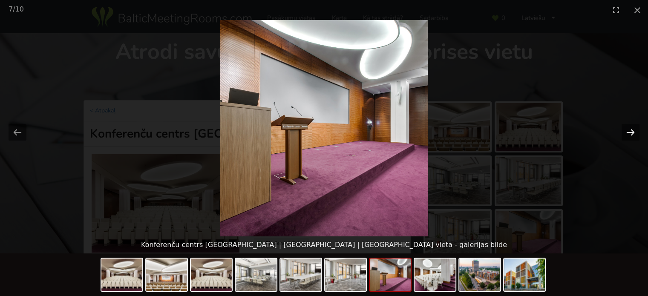
click at [633, 130] on button "Next slide" at bounding box center [631, 132] width 18 height 17
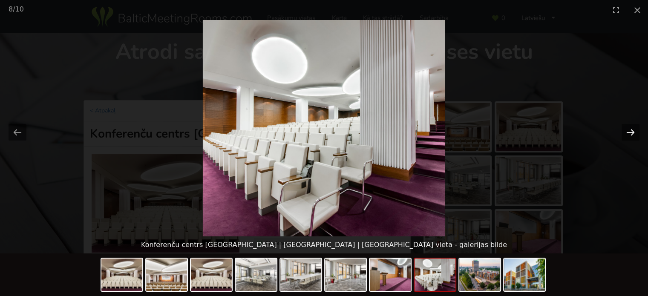
click at [633, 130] on button "Next slide" at bounding box center [631, 132] width 18 height 17
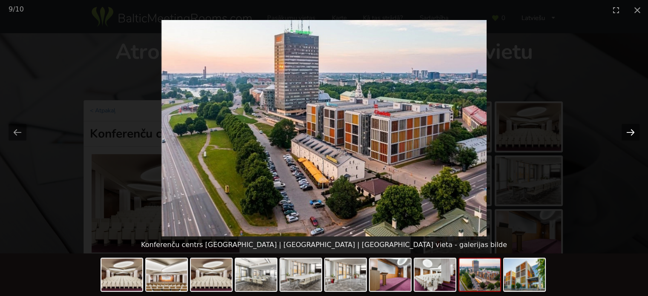
click at [633, 130] on button "Next slide" at bounding box center [631, 132] width 18 height 17
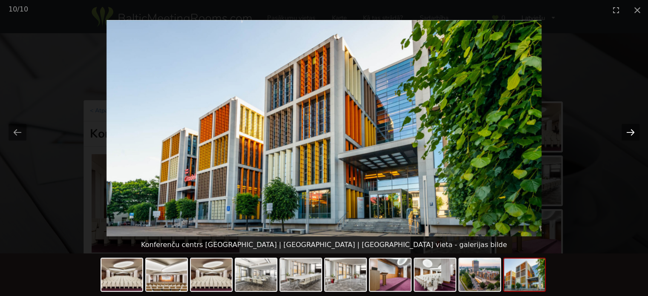
click at [633, 130] on button "Next slide" at bounding box center [631, 132] width 18 height 17
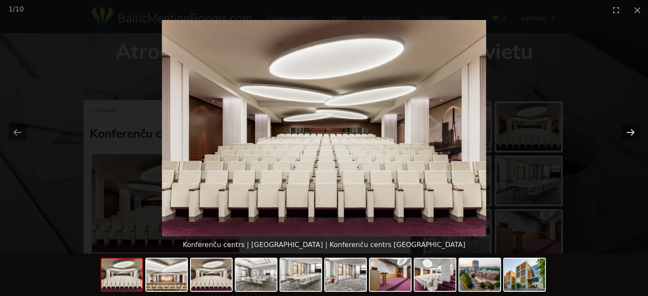
click at [633, 130] on button "Next slide" at bounding box center [631, 132] width 18 height 17
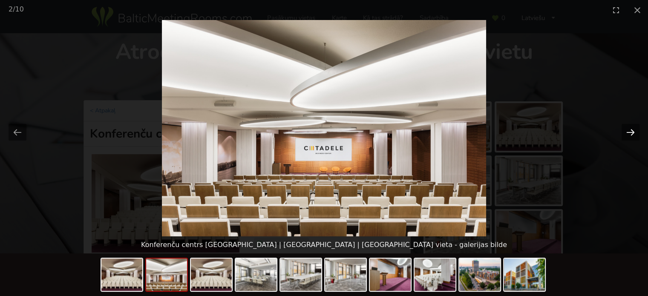
click at [635, 131] on button "Next slide" at bounding box center [631, 132] width 18 height 17
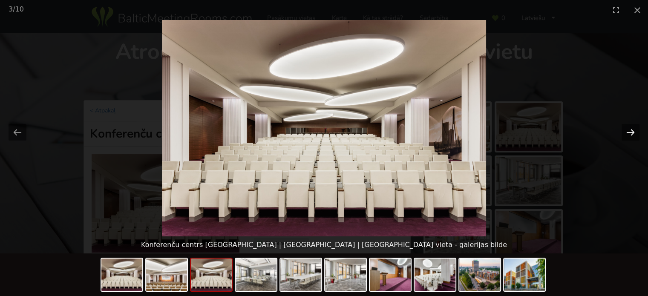
click at [635, 131] on button "Next slide" at bounding box center [631, 132] width 18 height 17
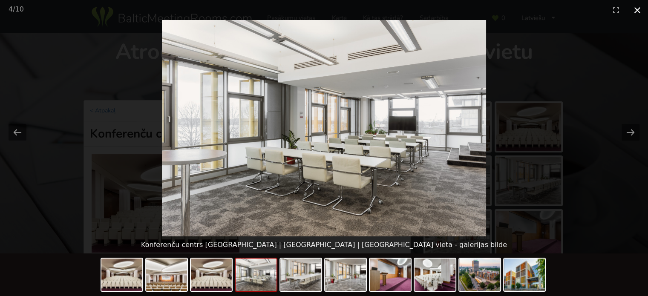
click at [632, 9] on button "Close gallery" at bounding box center [637, 10] width 21 height 20
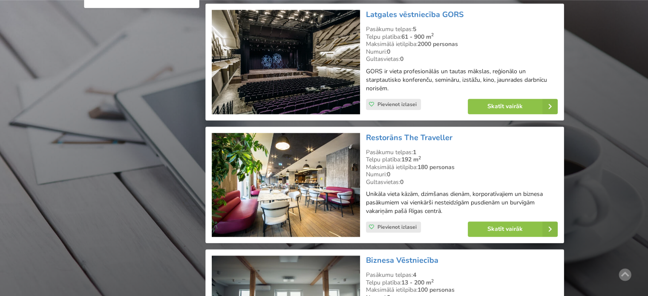
scroll to position [895, 0]
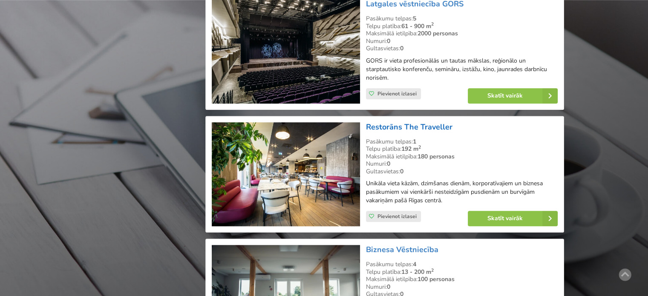
click at [403, 125] on link "Restorāns The Traveller" at bounding box center [409, 127] width 86 height 10
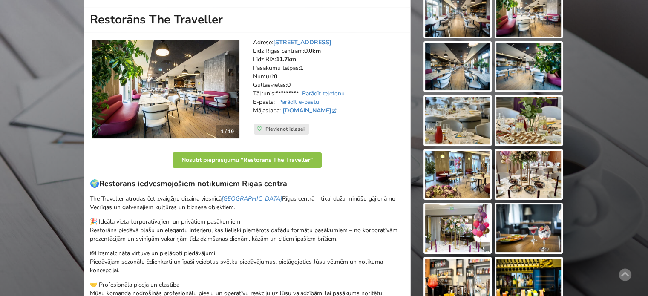
scroll to position [85, 0]
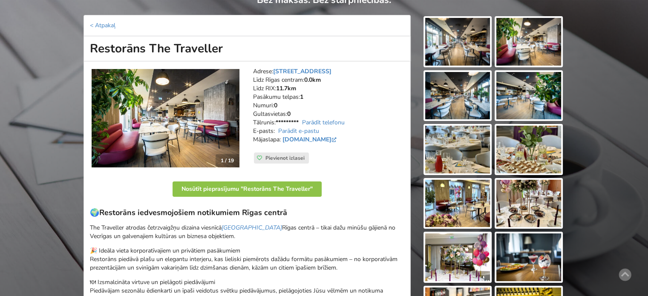
click at [472, 52] on img at bounding box center [457, 42] width 65 height 48
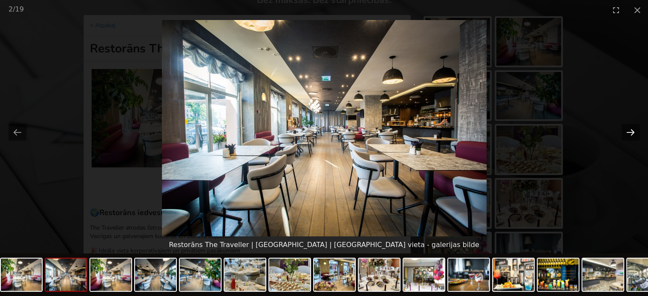
click at [630, 131] on button "Next slide" at bounding box center [631, 132] width 18 height 17
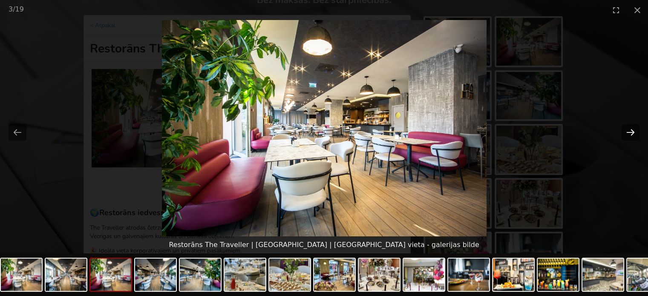
click at [630, 131] on button "Next slide" at bounding box center [631, 132] width 18 height 17
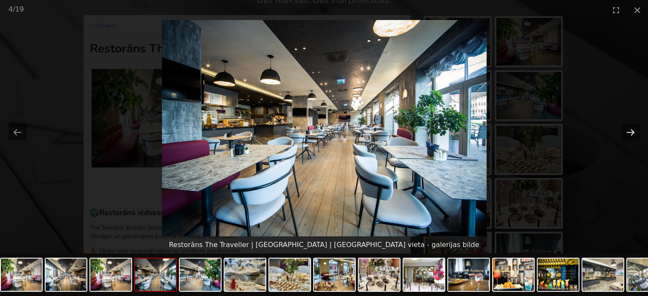
click at [630, 131] on button "Next slide" at bounding box center [631, 132] width 18 height 17
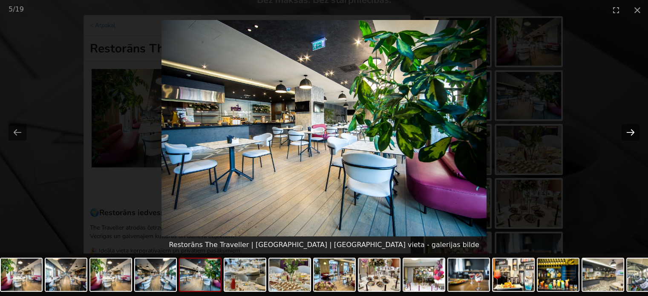
click at [630, 131] on button "Next slide" at bounding box center [631, 132] width 18 height 17
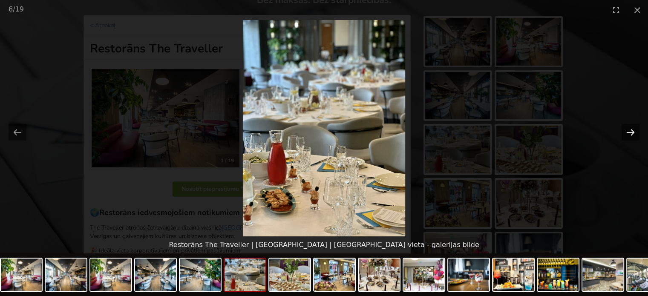
click at [630, 131] on button "Next slide" at bounding box center [631, 132] width 18 height 17
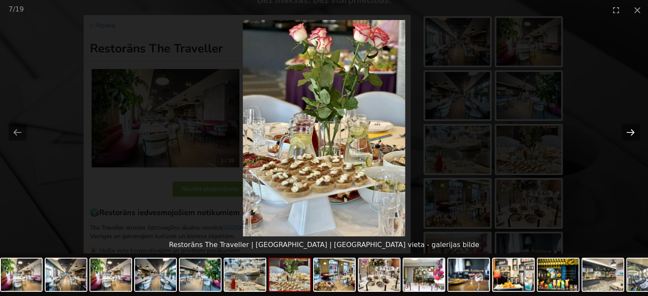
click at [630, 131] on button "Next slide" at bounding box center [631, 132] width 18 height 17
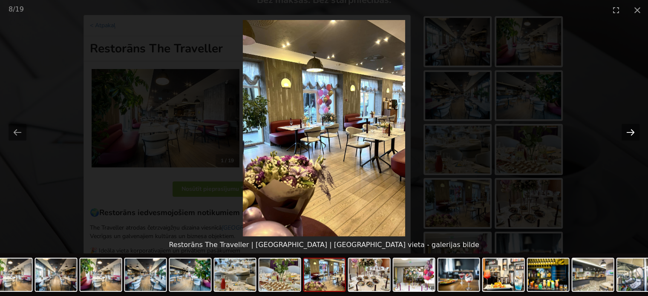
click at [630, 131] on button "Next slide" at bounding box center [631, 132] width 18 height 17
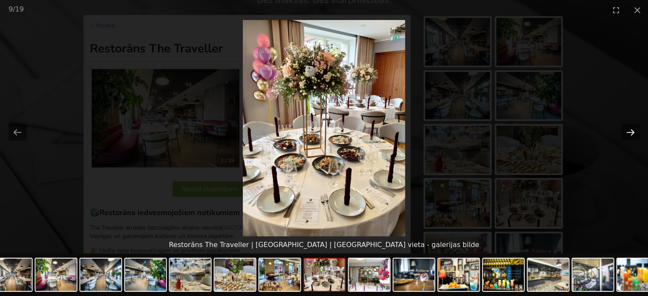
click at [630, 131] on button "Next slide" at bounding box center [631, 132] width 18 height 17
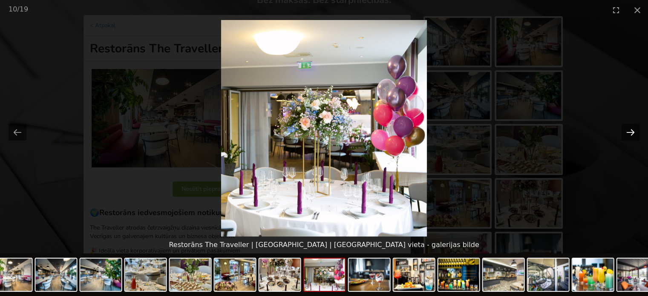
click at [630, 131] on button "Next slide" at bounding box center [631, 132] width 18 height 17
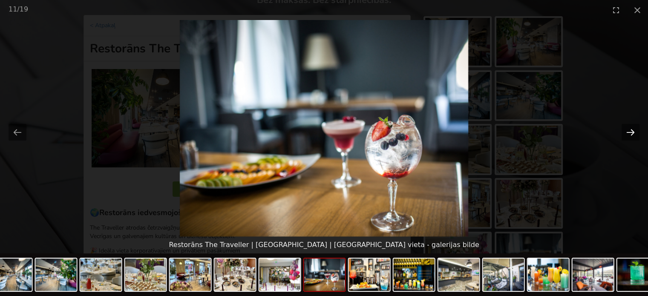
click at [630, 131] on button "Next slide" at bounding box center [631, 132] width 18 height 17
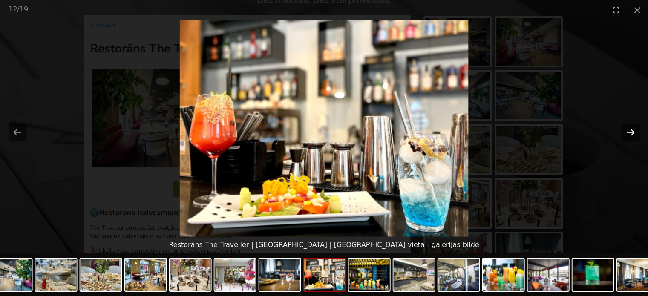
click at [630, 131] on button "Next slide" at bounding box center [631, 132] width 18 height 17
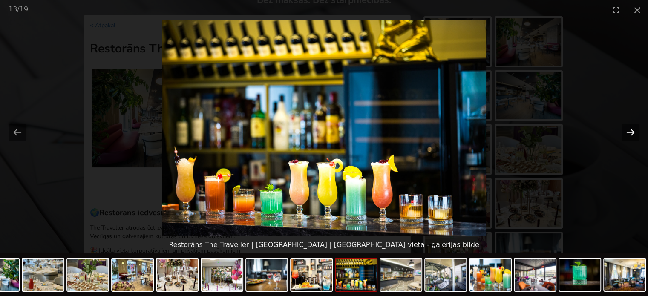
click at [630, 131] on button "Next slide" at bounding box center [631, 132] width 18 height 17
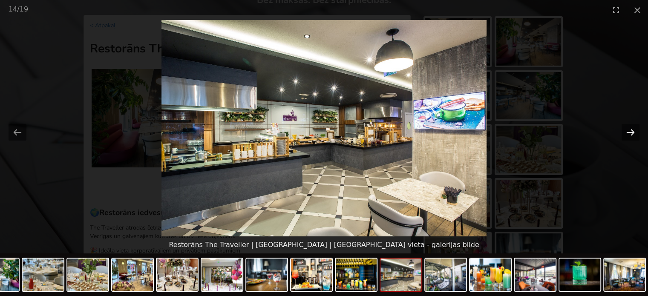
click at [630, 131] on button "Next slide" at bounding box center [631, 132] width 18 height 17
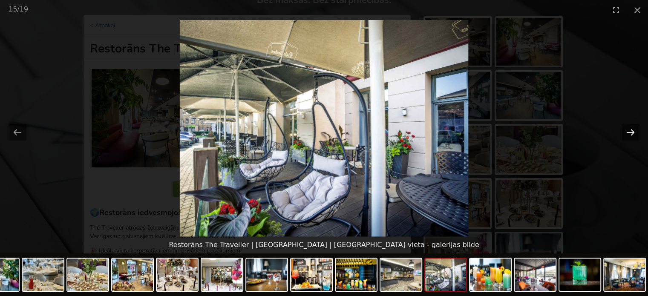
click at [630, 131] on button "Next slide" at bounding box center [631, 132] width 18 height 17
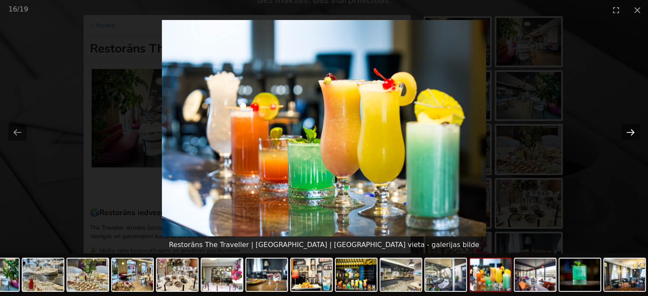
click at [630, 131] on button "Next slide" at bounding box center [631, 132] width 18 height 17
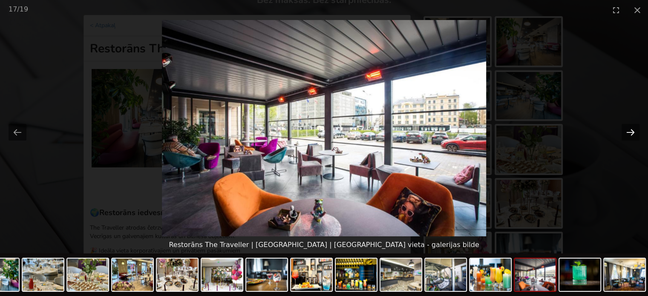
click at [630, 131] on button "Next slide" at bounding box center [631, 132] width 18 height 17
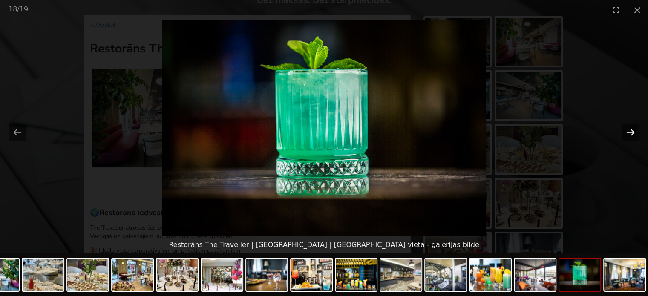
click at [630, 131] on button "Next slide" at bounding box center [631, 132] width 18 height 17
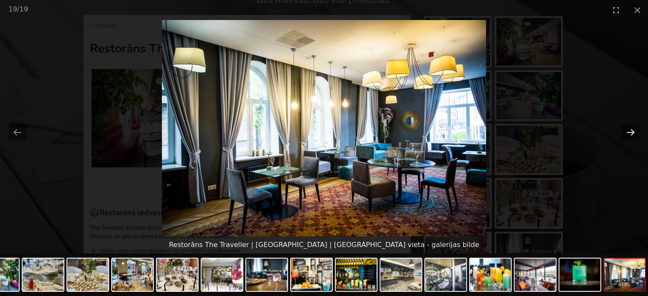
click at [630, 131] on button "Next slide" at bounding box center [631, 132] width 18 height 17
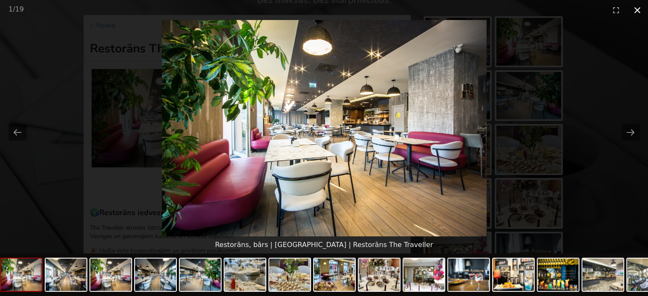
click at [635, 8] on button "Close gallery" at bounding box center [637, 10] width 21 height 20
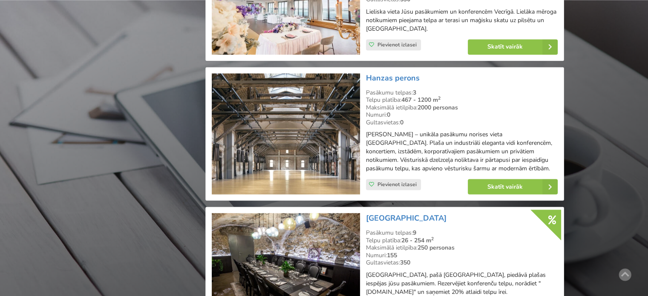
scroll to position [1449, 0]
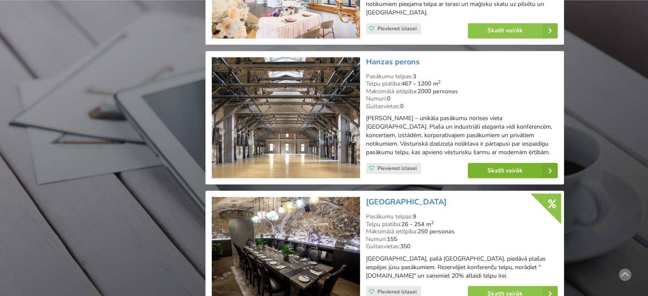
click at [501, 166] on link "Skatīt vairāk" at bounding box center [513, 170] width 90 height 15
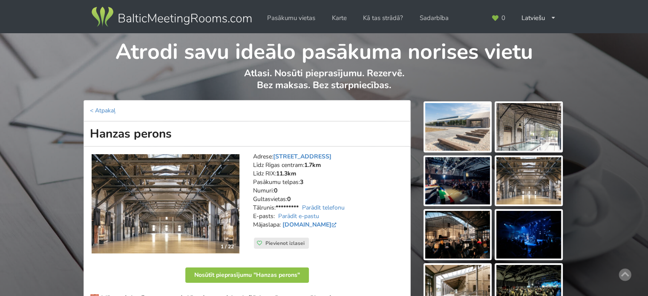
click at [465, 134] on img at bounding box center [457, 127] width 65 height 48
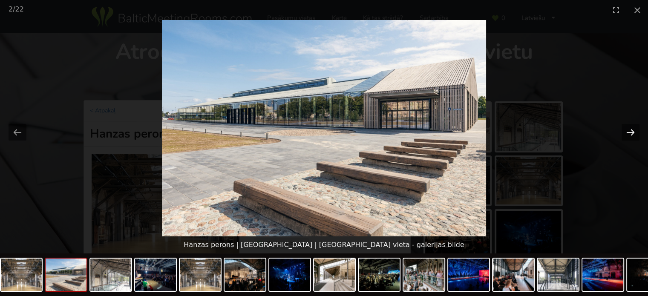
click at [628, 131] on button "Next slide" at bounding box center [631, 132] width 18 height 17
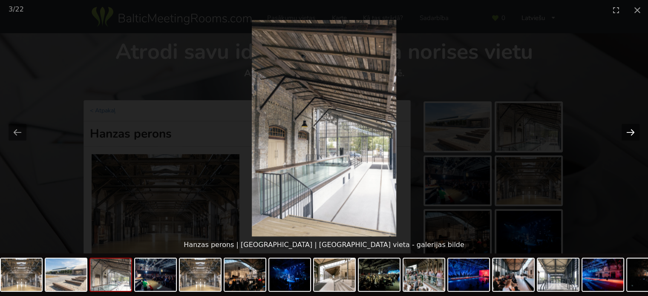
click at [628, 131] on button "Next slide" at bounding box center [631, 132] width 18 height 17
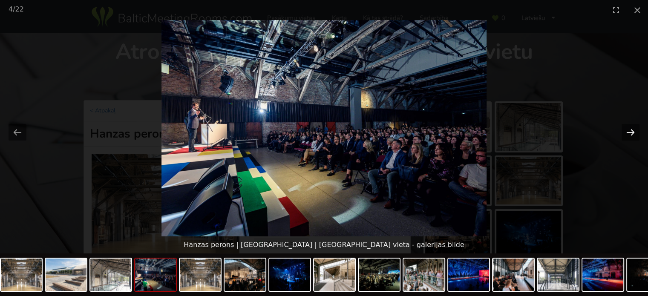
click at [628, 131] on button "Next slide" at bounding box center [631, 132] width 18 height 17
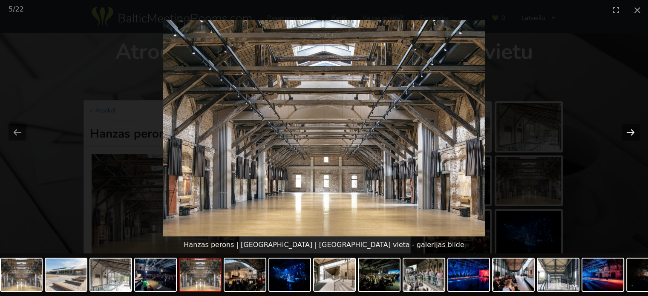
click at [628, 131] on button "Next slide" at bounding box center [631, 132] width 18 height 17
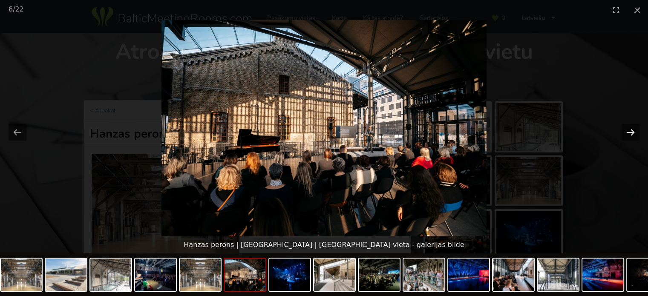
click at [628, 131] on button "Next slide" at bounding box center [631, 132] width 18 height 17
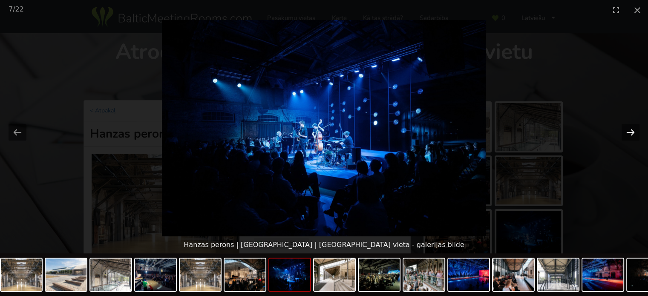
click at [628, 131] on button "Next slide" at bounding box center [631, 132] width 18 height 17
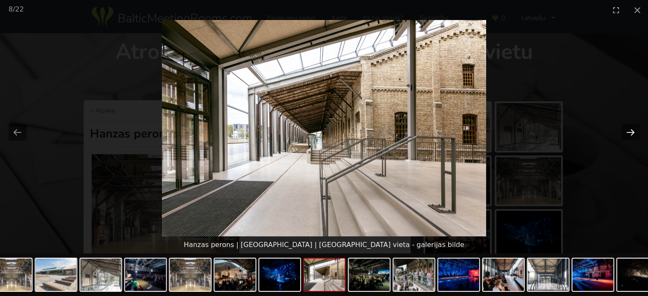
click at [628, 131] on button "Next slide" at bounding box center [631, 132] width 18 height 17
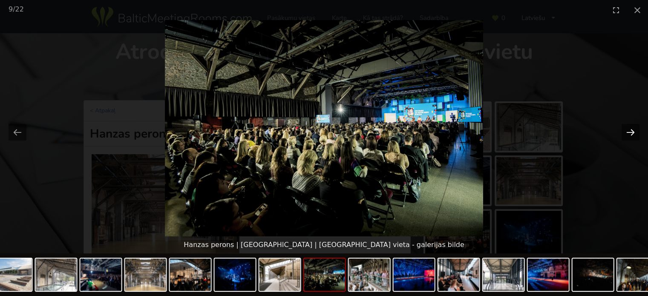
click at [628, 131] on button "Next slide" at bounding box center [631, 132] width 18 height 17
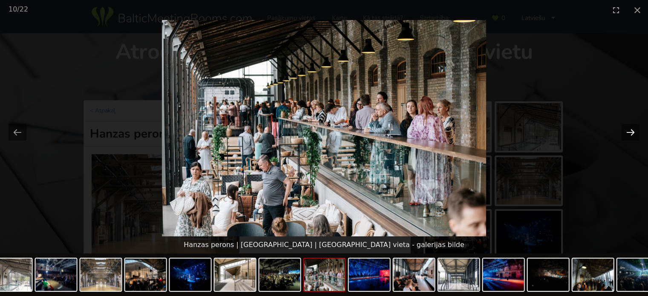
click at [628, 131] on button "Next slide" at bounding box center [631, 132] width 18 height 17
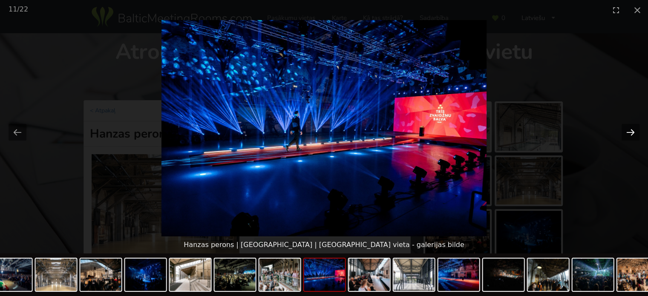
click at [628, 131] on button "Next slide" at bounding box center [631, 132] width 18 height 17
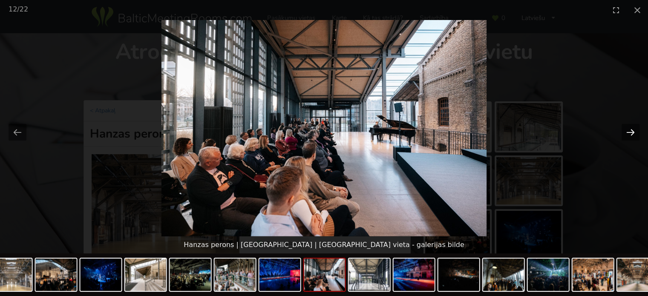
click at [628, 131] on button "Next slide" at bounding box center [631, 132] width 18 height 17
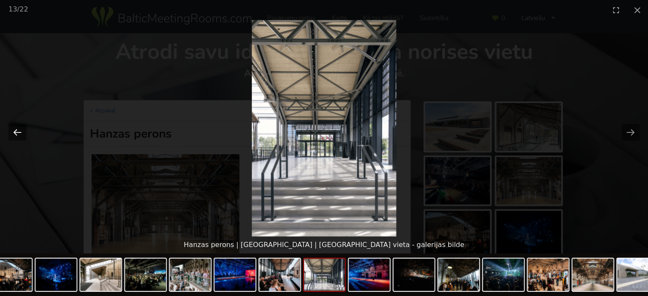
click at [17, 131] on button "Previous slide" at bounding box center [18, 132] width 18 height 17
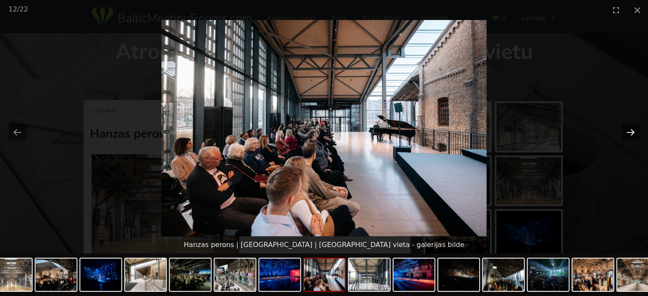
click at [631, 131] on button "Next slide" at bounding box center [631, 132] width 18 height 17
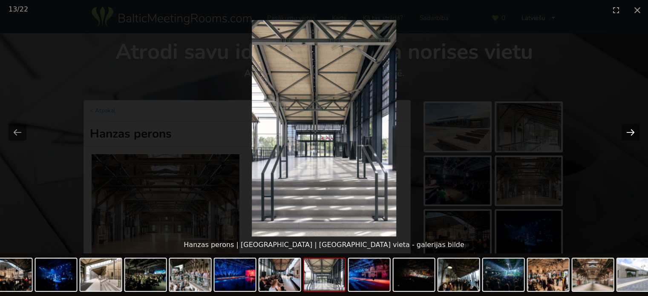
click at [631, 131] on button "Next slide" at bounding box center [631, 132] width 18 height 17
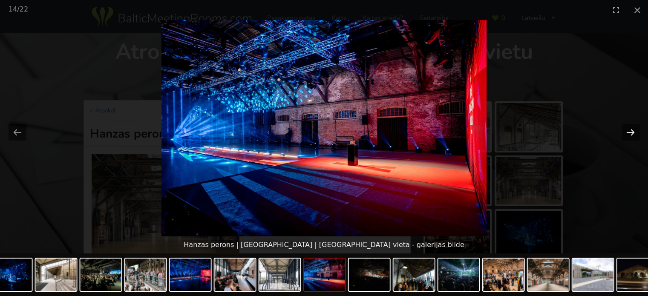
click at [631, 131] on button "Next slide" at bounding box center [631, 132] width 18 height 17
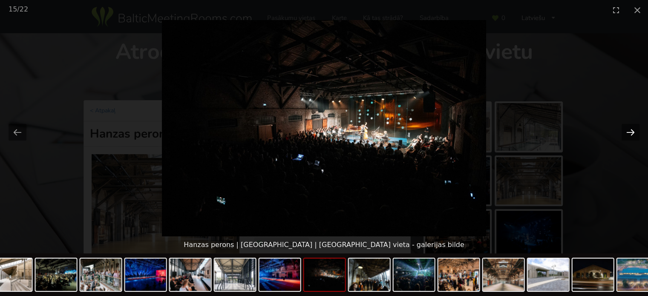
click at [631, 131] on button "Next slide" at bounding box center [631, 132] width 18 height 17
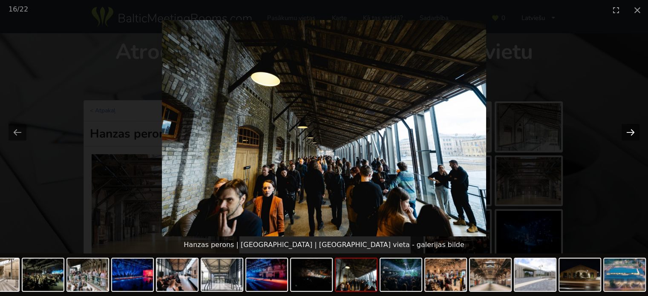
click at [631, 131] on button "Next slide" at bounding box center [631, 132] width 18 height 17
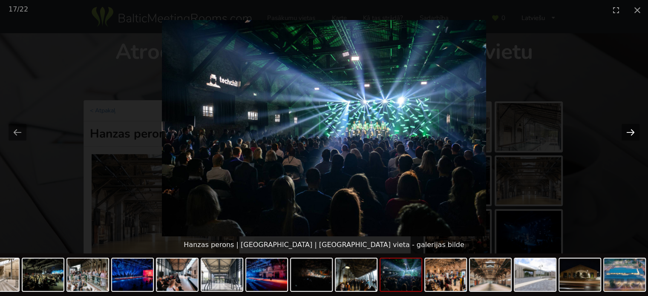
click at [631, 131] on button "Next slide" at bounding box center [631, 132] width 18 height 17
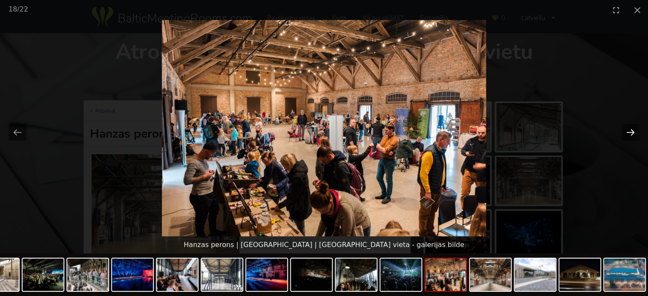
click at [631, 131] on button "Next slide" at bounding box center [631, 132] width 18 height 17
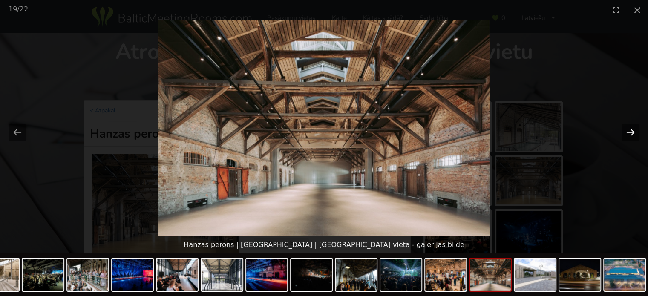
click at [631, 131] on button "Next slide" at bounding box center [631, 132] width 18 height 17
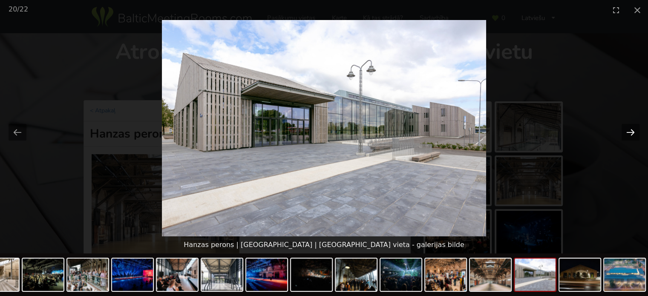
click at [631, 131] on button "Next slide" at bounding box center [631, 132] width 18 height 17
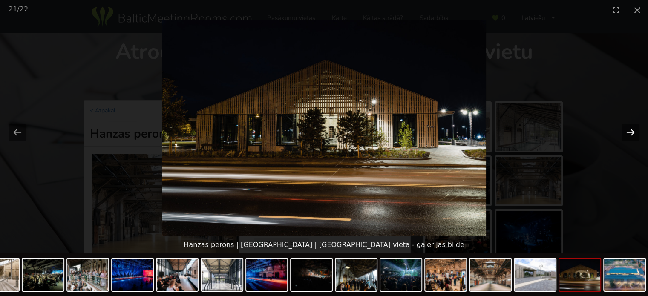
click at [631, 131] on button "Next slide" at bounding box center [631, 132] width 18 height 17
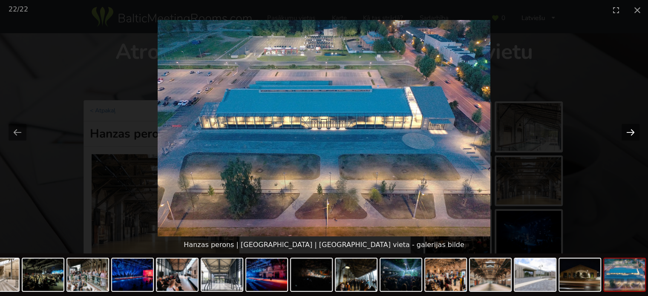
click at [631, 131] on button "Next slide" at bounding box center [631, 132] width 18 height 17
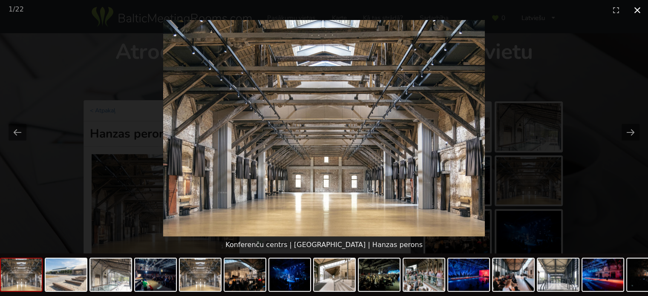
click at [637, 10] on button "Close gallery" at bounding box center [637, 10] width 21 height 20
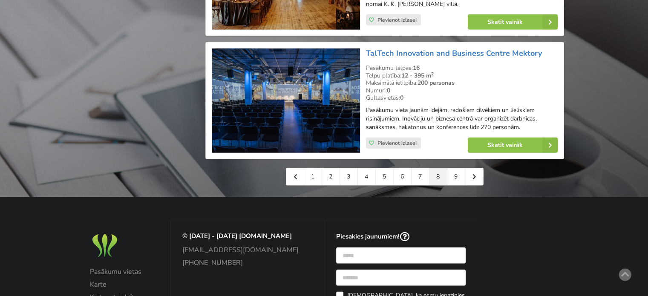
scroll to position [2002, 0]
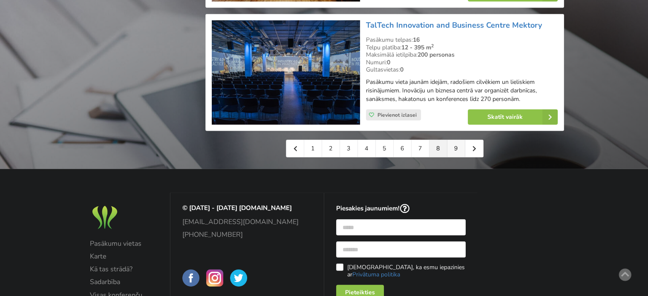
click at [460, 140] on link "9" at bounding box center [456, 148] width 18 height 17
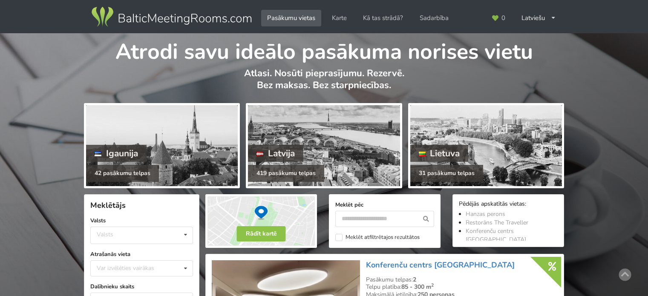
scroll to position [2002, 0]
